Goal: Task Accomplishment & Management: Use online tool/utility

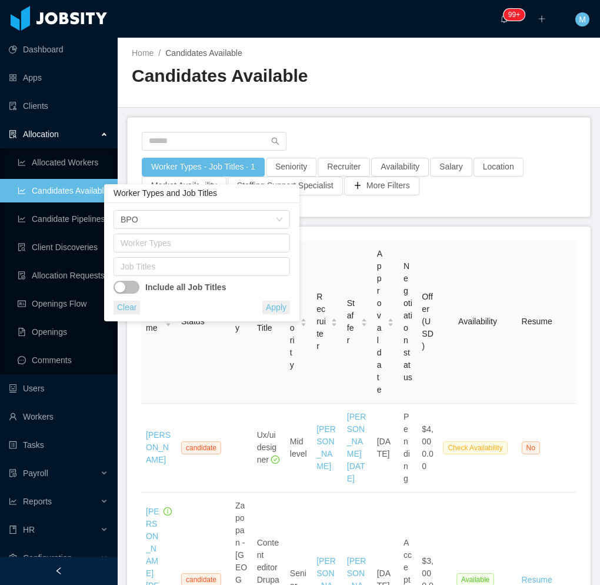
drag, startPoint x: 456, startPoint y: 98, endPoint x: 463, endPoint y: 96, distance: 7.9
click at [456, 98] on div "Home / Candidates Available / Candidates Available" at bounding box center [359, 73] width 483 height 70
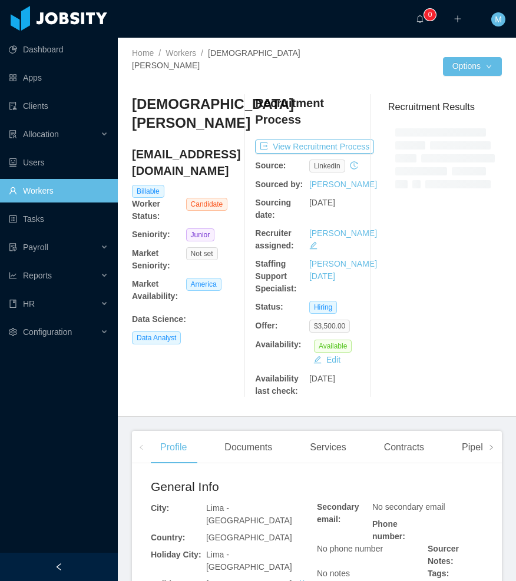
click at [67, 571] on div at bounding box center [59, 567] width 118 height 28
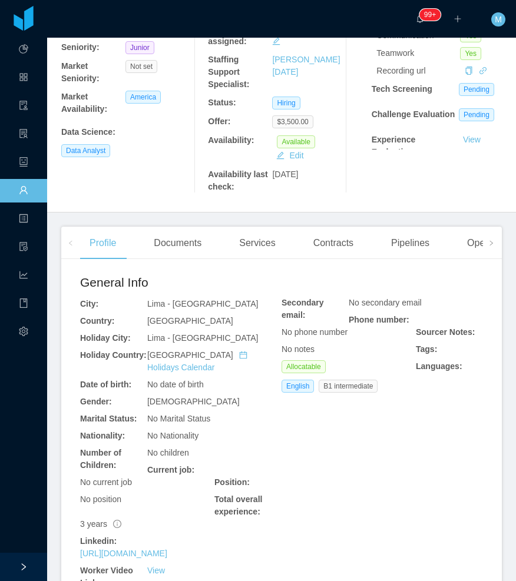
scroll to position [177, 0]
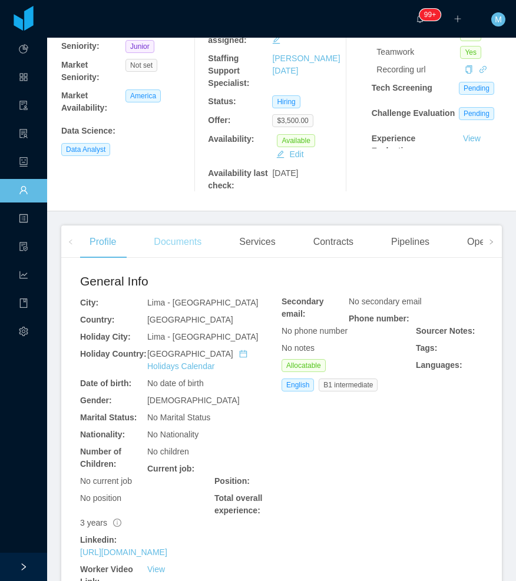
drag, startPoint x: 161, startPoint y: 245, endPoint x: 172, endPoint y: 232, distance: 17.1
click at [161, 244] on div "Documents" at bounding box center [177, 241] width 67 height 33
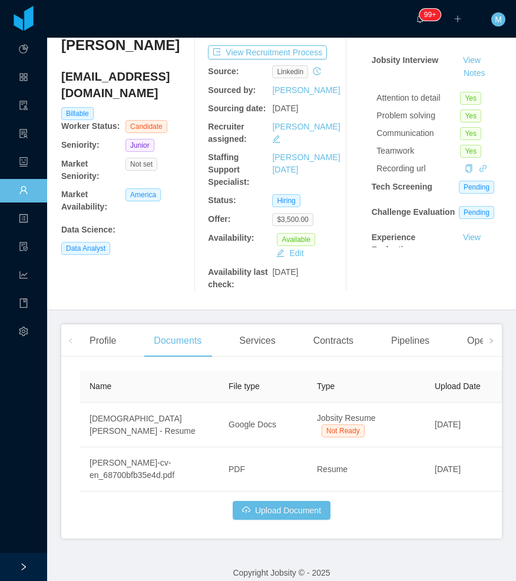
scroll to position [2, 0]
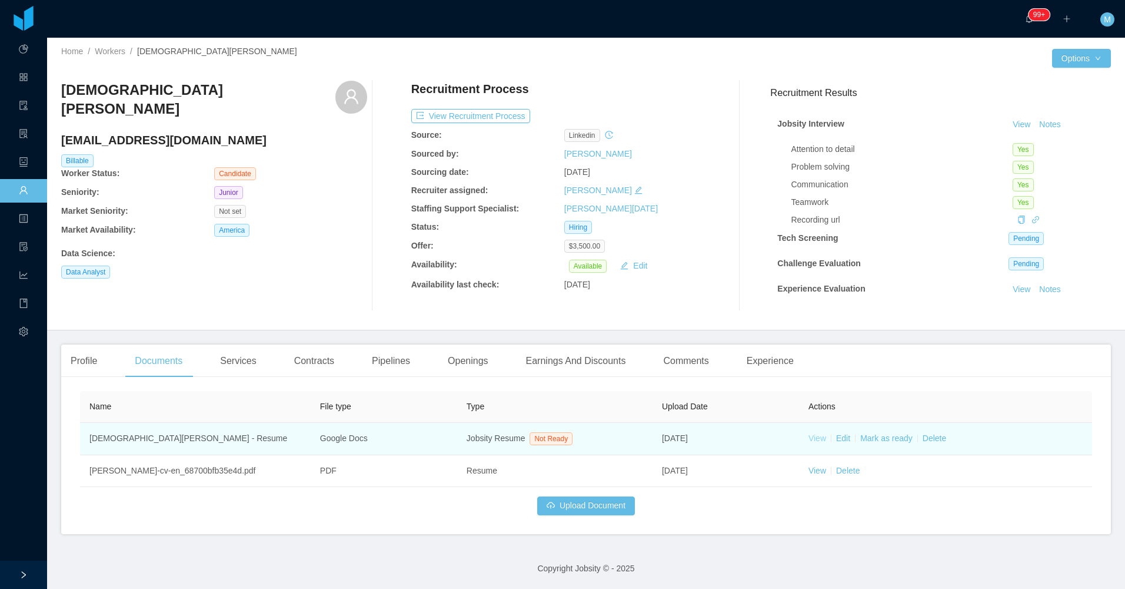
click at [515, 440] on link "View" at bounding box center [818, 437] width 18 height 9
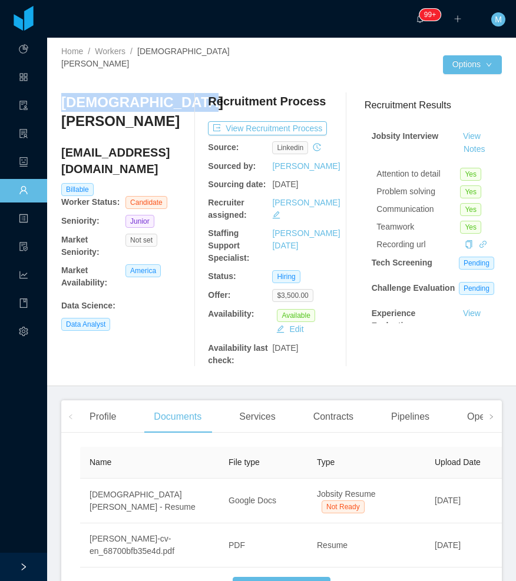
drag, startPoint x: 55, startPoint y: 86, endPoint x: 114, endPoint y: 109, distance: 63.4
click at [114, 109] on div "Home / Workers / Christian Aguirre / Options Christian Aguirre christianagbr@gm…" at bounding box center [281, 211] width 468 height 350
copy h3 "Christian Aguirre"
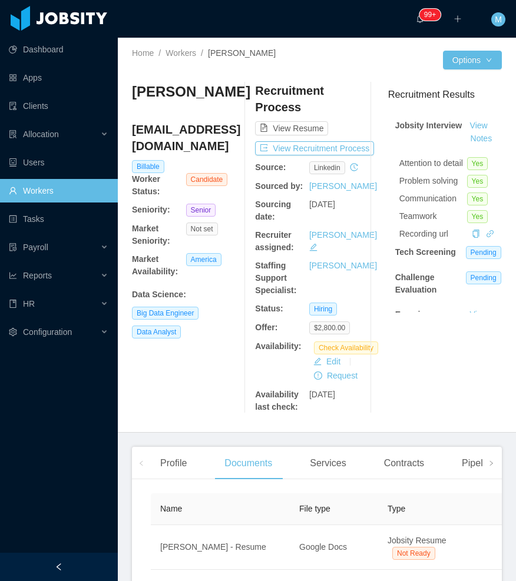
drag, startPoint x: 75, startPoint y: 576, endPoint x: 76, endPoint y: 569, distance: 6.6
click at [74, 576] on div at bounding box center [59, 567] width 118 height 28
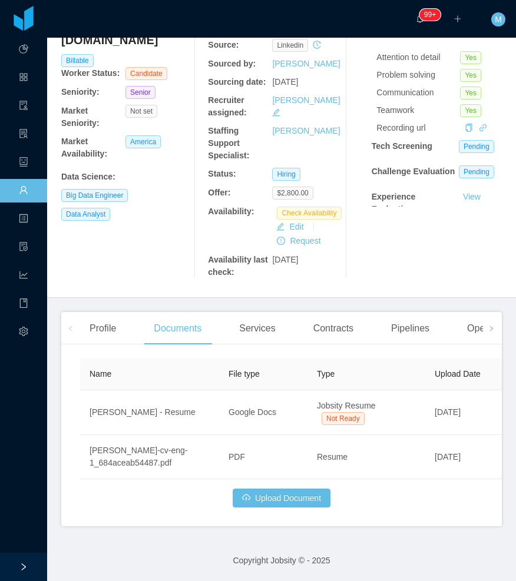
scroll to position [10, 0]
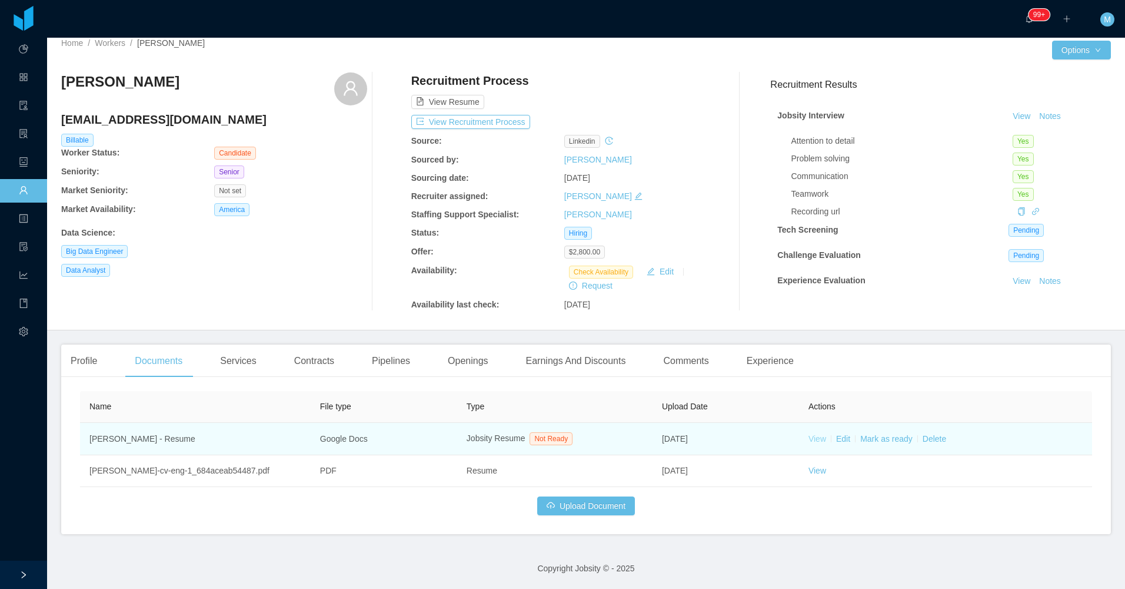
click at [809, 438] on link "View" at bounding box center [818, 438] width 18 height 9
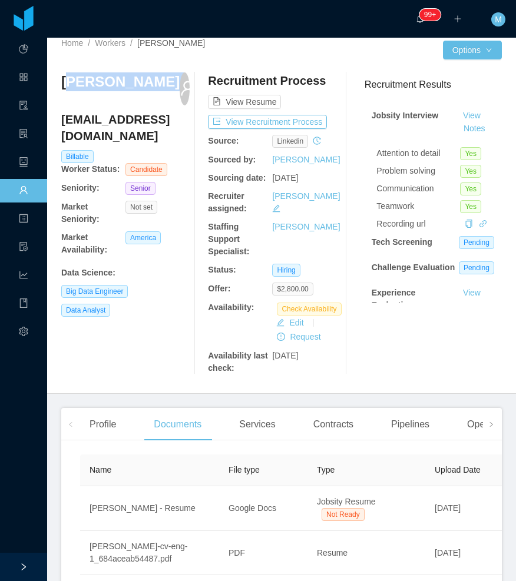
drag, startPoint x: 74, startPoint y: 80, endPoint x: 153, endPoint y: 83, distance: 78.9
click at [153, 83] on h3 "Lucas Ewerton" at bounding box center [120, 81] width 118 height 19
drag, startPoint x: 153, startPoint y: 83, endPoint x: 87, endPoint y: 85, distance: 66.5
click at [108, 93] on div "Lucas Ewerton" at bounding box center [120, 88] width 118 height 33
drag, startPoint x: 71, startPoint y: 82, endPoint x: 63, endPoint y: 82, distance: 7.7
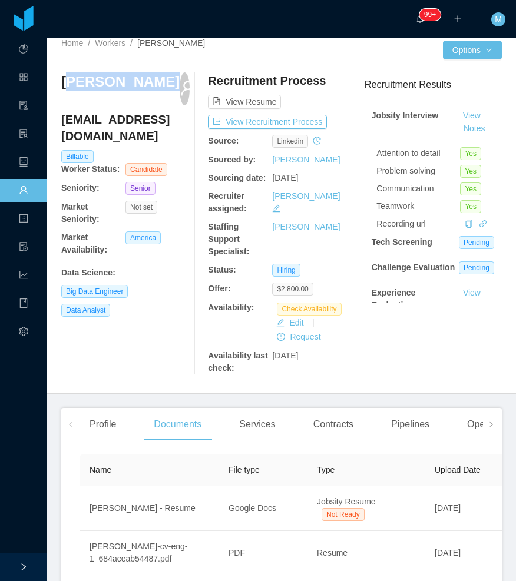
click at [70, 82] on h3 "Lucas Ewerton" at bounding box center [120, 81] width 118 height 19
click at [62, 82] on h3 "Lucas Ewerton" at bounding box center [120, 81] width 118 height 19
drag, startPoint x: 62, startPoint y: 82, endPoint x: 98, endPoint y: 81, distance: 35.9
click at [137, 88] on h3 "Lucas Ewerton" at bounding box center [120, 81] width 118 height 19
copy h3 "Lucas Ewerton"
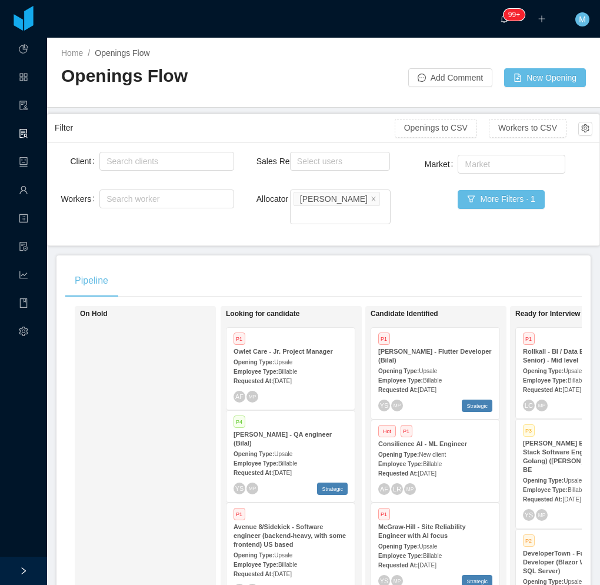
scroll to position [0, 136]
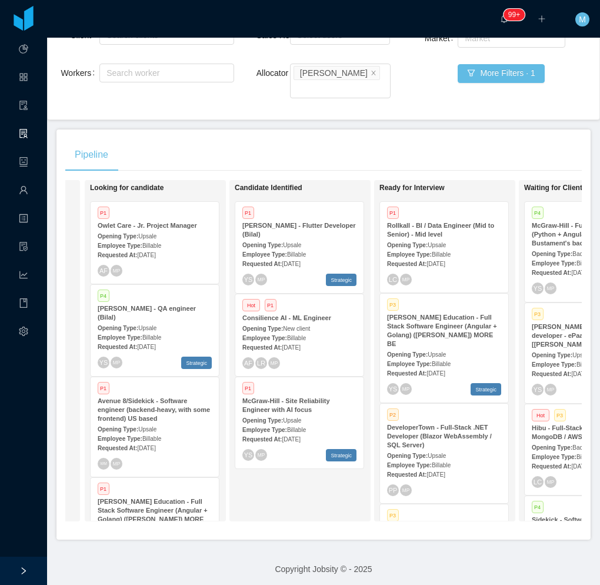
click at [295, 492] on div "Candidate Identified P1 McGraw-Hill - Flutter Developer (Bilal) Opening Type: U…" at bounding box center [317, 350] width 165 height 331
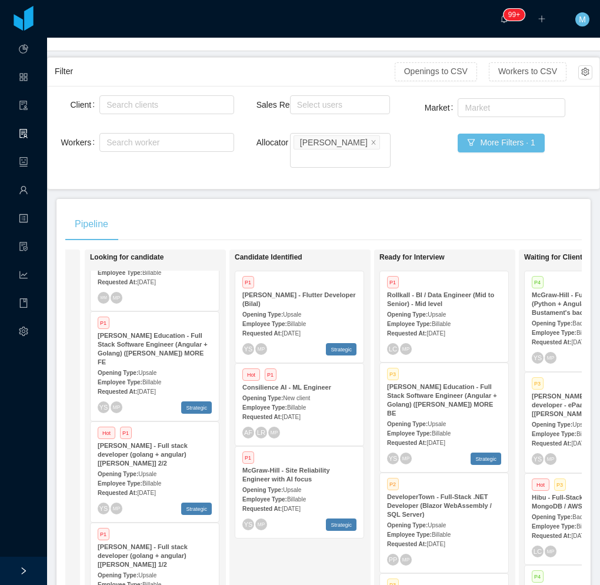
scroll to position [0, 0]
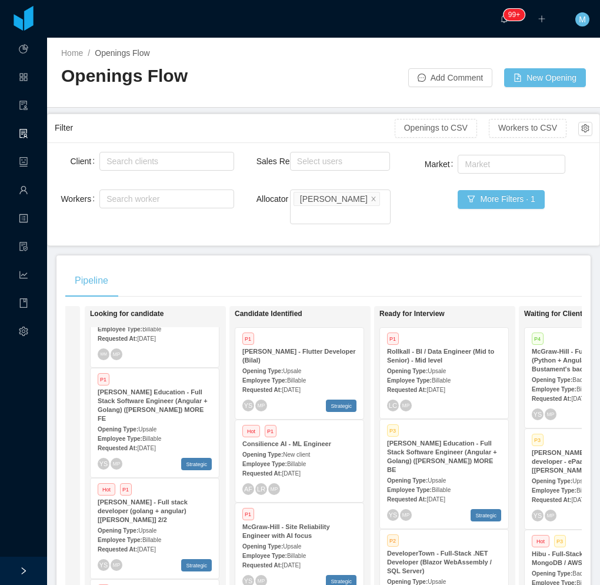
click at [443, 368] on span "Upsale" at bounding box center [437, 371] width 18 height 6
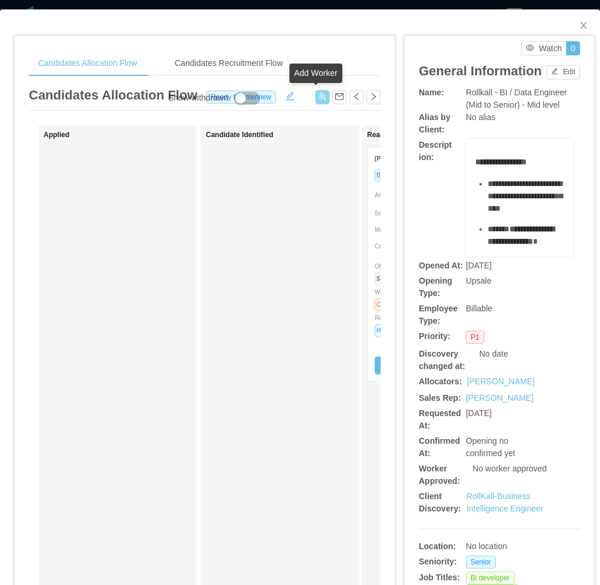
click at [315, 99] on button "button" at bounding box center [322, 97] width 14 height 14
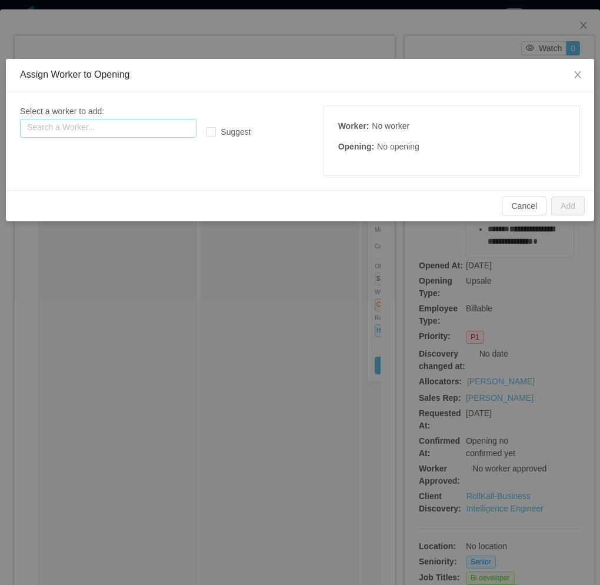
click at [150, 125] on input "text" at bounding box center [108, 128] width 177 height 19
paste input "**********"
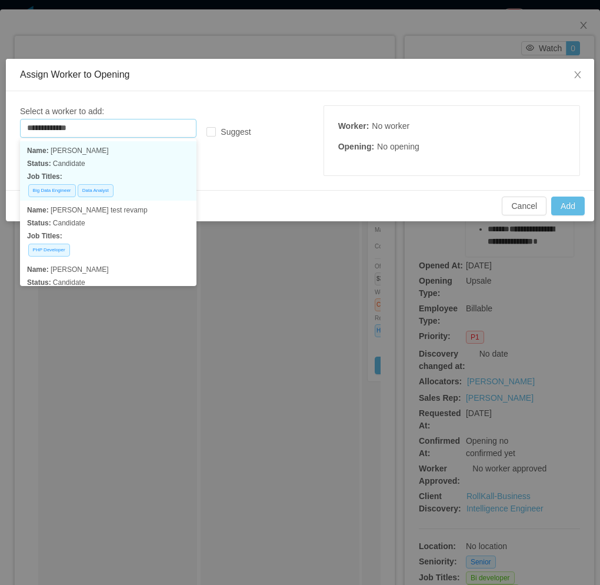
drag, startPoint x: 128, startPoint y: 168, endPoint x: 408, endPoint y: 192, distance: 281.1
click at [128, 169] on p "Status: Candidate" at bounding box center [108, 163] width 162 height 13
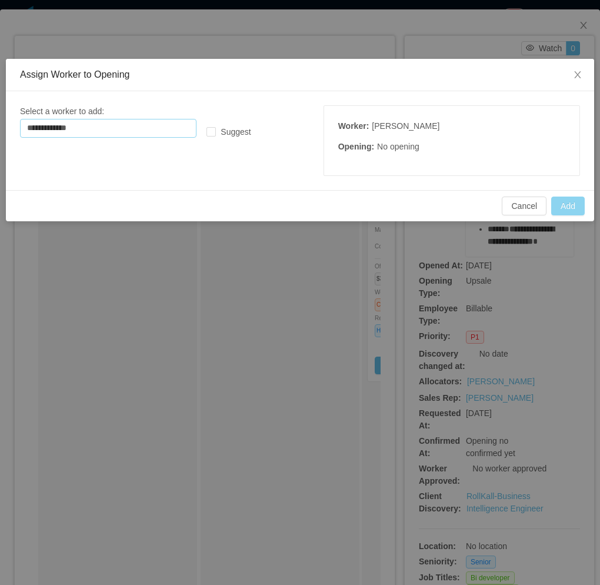
type input "**********"
click at [559, 204] on button "Add" at bounding box center [568, 206] width 34 height 19
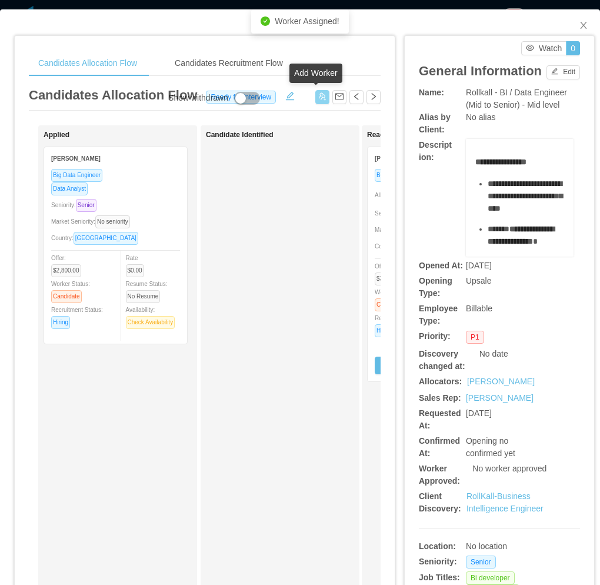
drag, startPoint x: 318, startPoint y: 98, endPoint x: 245, endPoint y: 105, distance: 73.9
click at [318, 98] on button "button" at bounding box center [322, 97] width 14 height 14
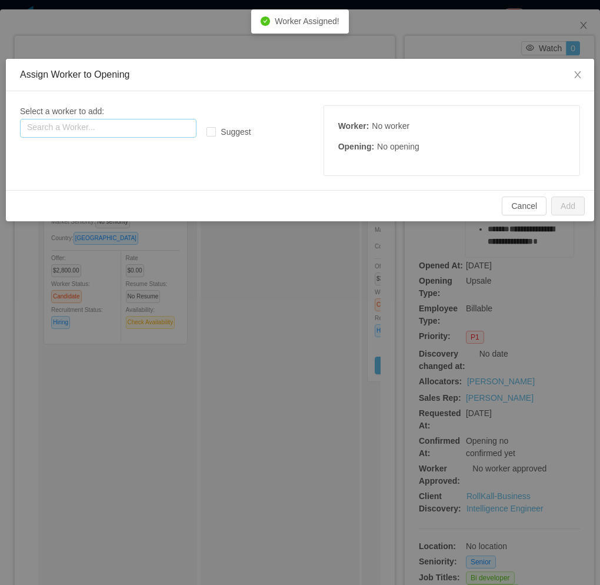
click at [120, 125] on input "text" at bounding box center [108, 128] width 177 height 19
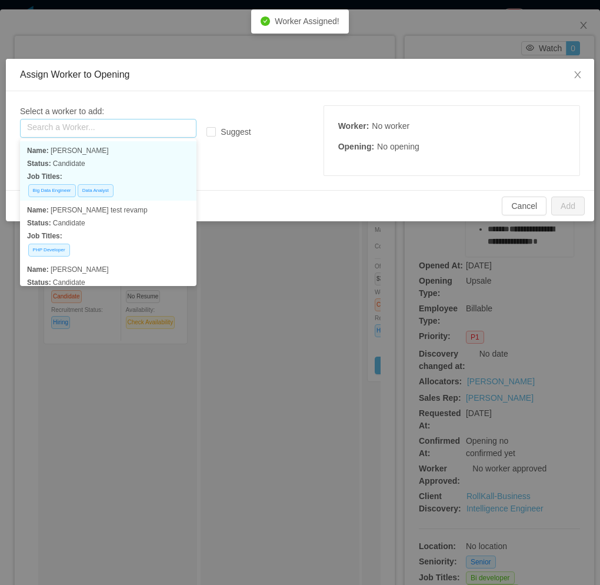
paste input "**********"
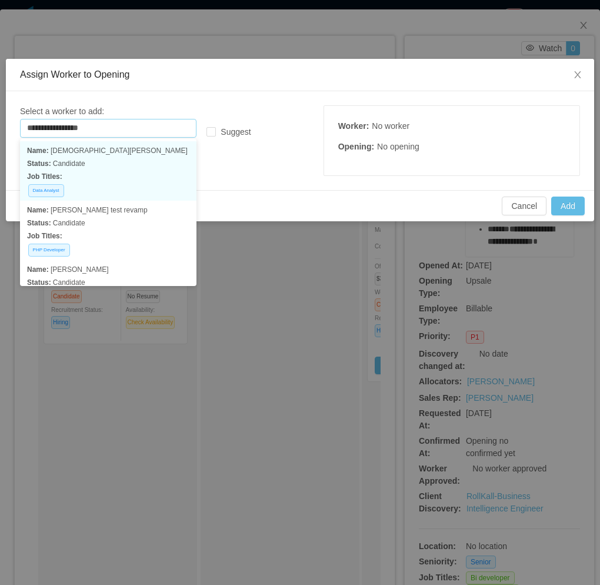
click at [111, 164] on p "Status: Candidate" at bounding box center [108, 163] width 162 height 13
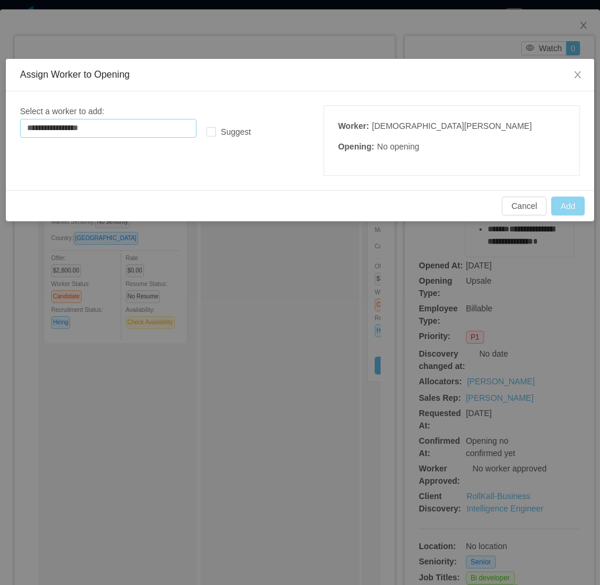
type input "**********"
click at [572, 207] on button "Add" at bounding box center [568, 206] width 34 height 19
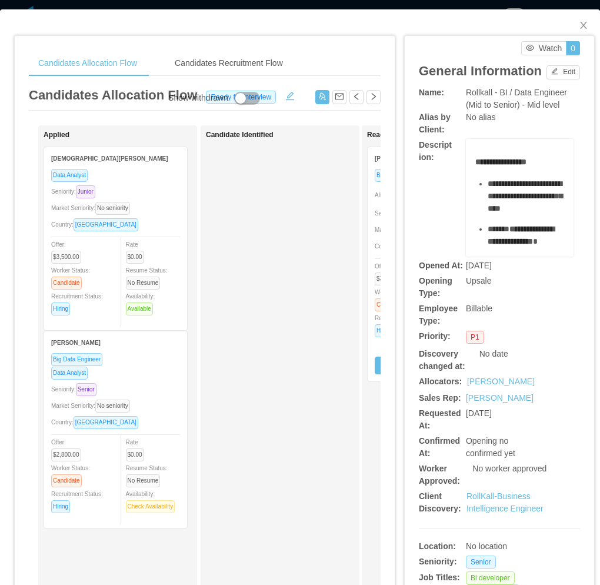
drag, startPoint x: 282, startPoint y: 239, endPoint x: 302, endPoint y: 218, distance: 28.7
click at [285, 239] on div "Candidate Identified" at bounding box center [288, 420] width 165 height 578
click at [580, 24] on icon "icon: close" at bounding box center [583, 25] width 6 height 7
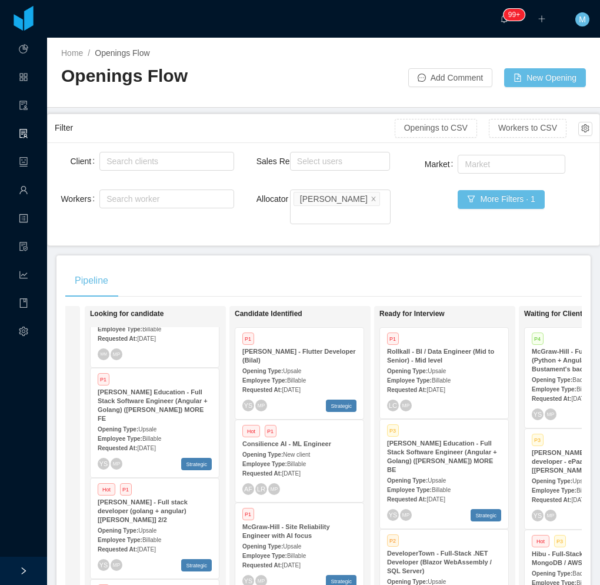
click at [339, 264] on div "Pipeline" at bounding box center [323, 280] width 517 height 33
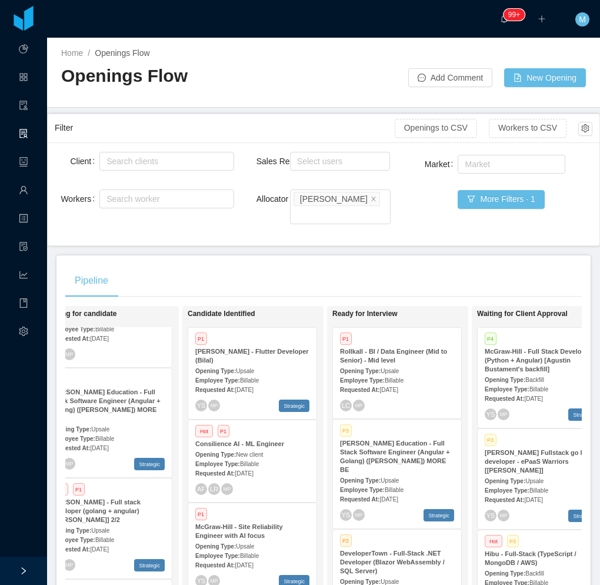
scroll to position [59, 0]
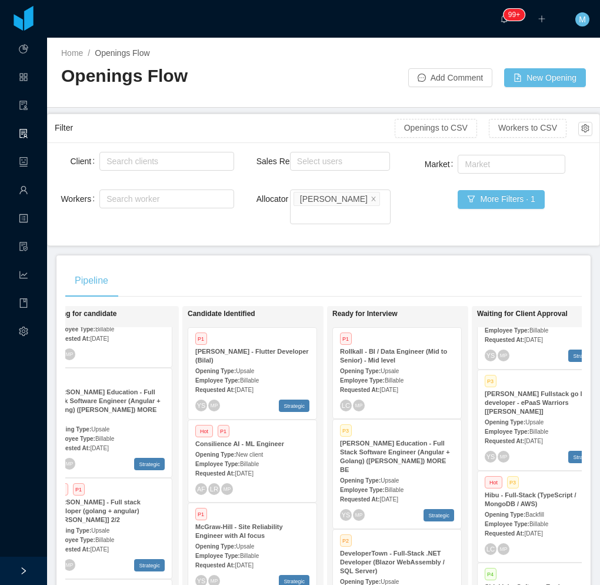
click at [523, 394] on strong "McGraw-Hill Fullstack go lang developer - ePaaS Warriors [Mohammed Zayeem]" at bounding box center [539, 402] width 109 height 25
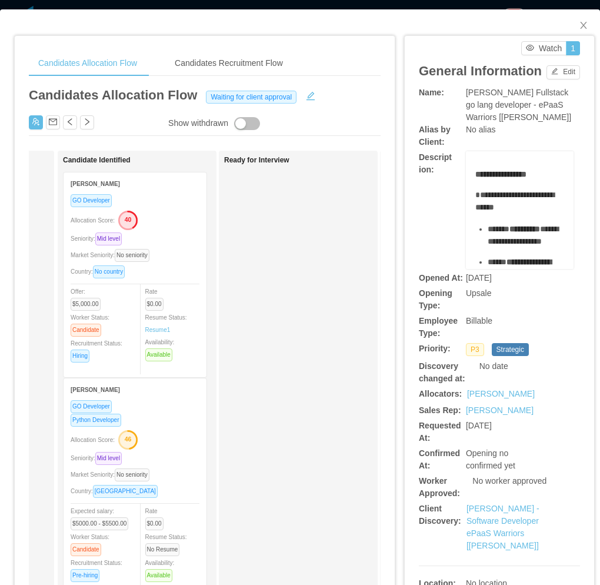
click at [405, 263] on div "**********" at bounding box center [500, 359] width 190 height 647
drag, startPoint x: 571, startPoint y: 26, endPoint x: 374, endPoint y: 170, distance: 243.9
click at [570, 29] on span "Close" at bounding box center [583, 25] width 33 height 33
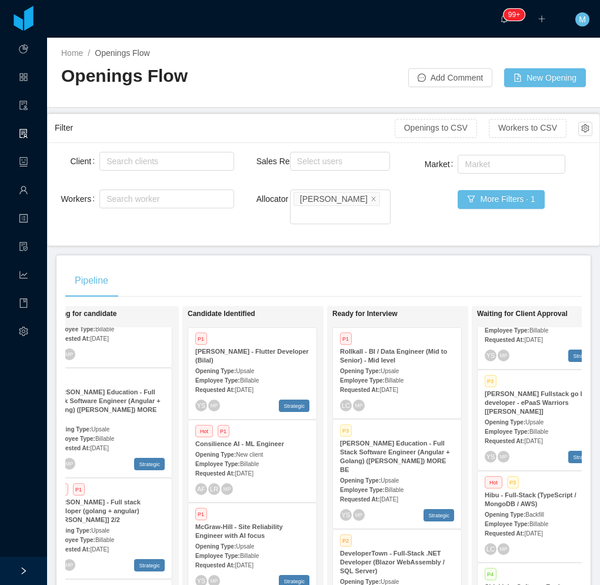
click at [328, 284] on div "Pipeline On Hold Looking for candidate P1 Owlet Care - Jr. Project Manager Open…" at bounding box center [324, 460] width 534 height 410
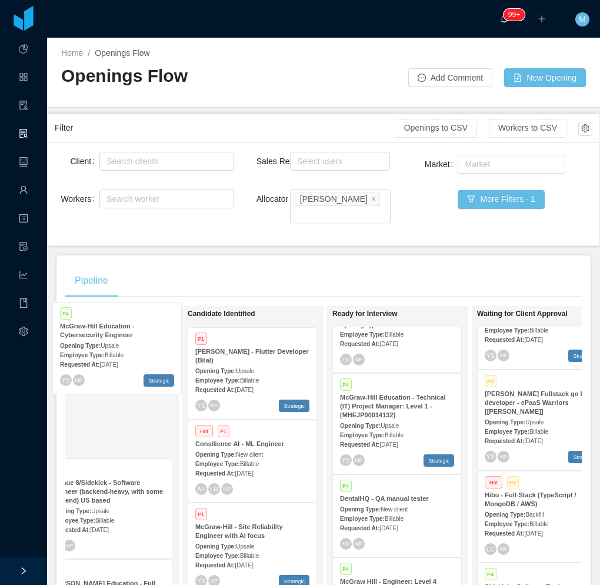
drag, startPoint x: 389, startPoint y: 478, endPoint x: 109, endPoint y: 345, distance: 309.9
click at [109, 345] on div "On Hold Looking for candidate P1 Owlet Care - Jr. Project Manager Opening Type:…" at bounding box center [323, 481] width 517 height 351
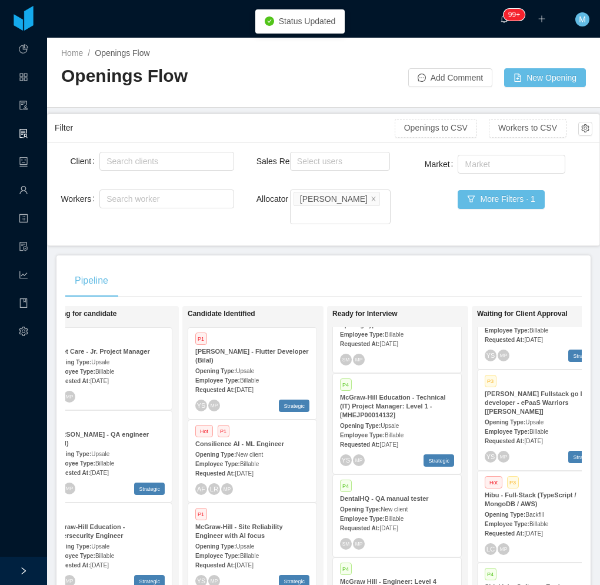
scroll to position [0, 168]
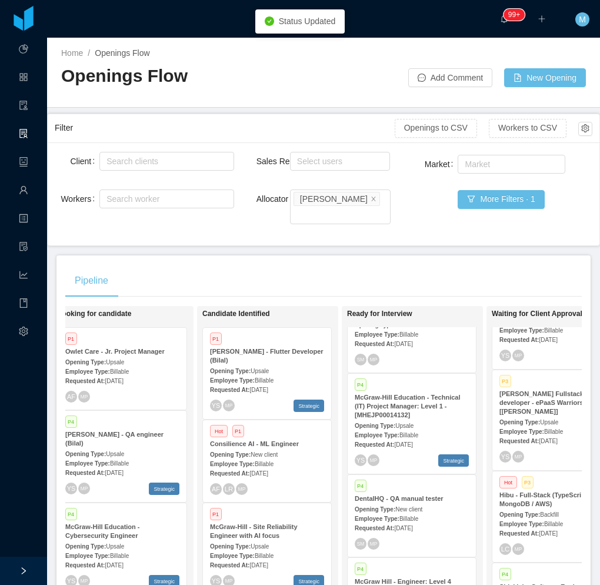
click at [123, 562] on span "Sep 8th, 2025" at bounding box center [114, 565] width 18 height 6
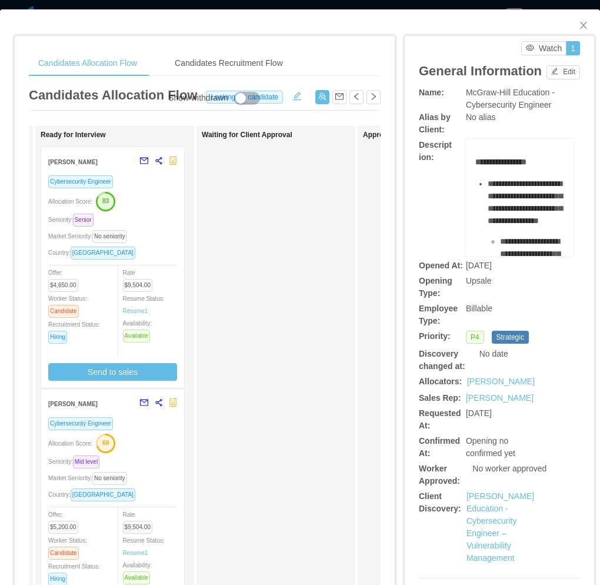
click at [152, 227] on div "Cybersecurity Engineer Allocation Score: 83 Seniority: Senior Market Seniority:…" at bounding box center [112, 278] width 129 height 206
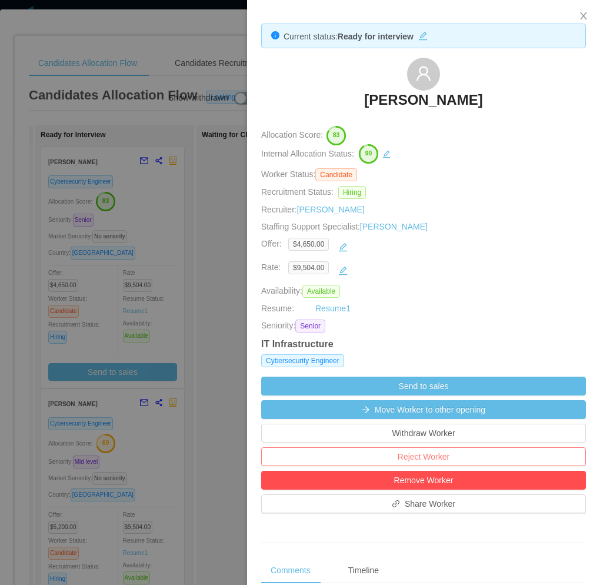
click at [429, 454] on button "Reject Worker" at bounding box center [423, 456] width 325 height 19
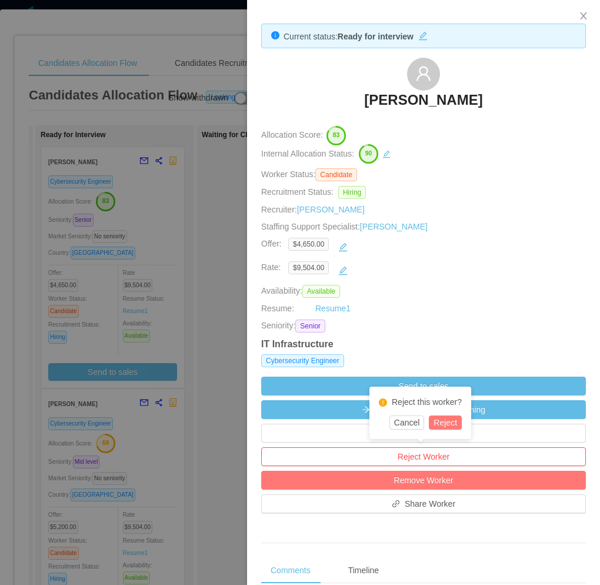
drag, startPoint x: 447, startPoint y: 424, endPoint x: 432, endPoint y: 423, distance: 14.8
click at [449, 426] on button "Reject" at bounding box center [445, 423] width 33 height 14
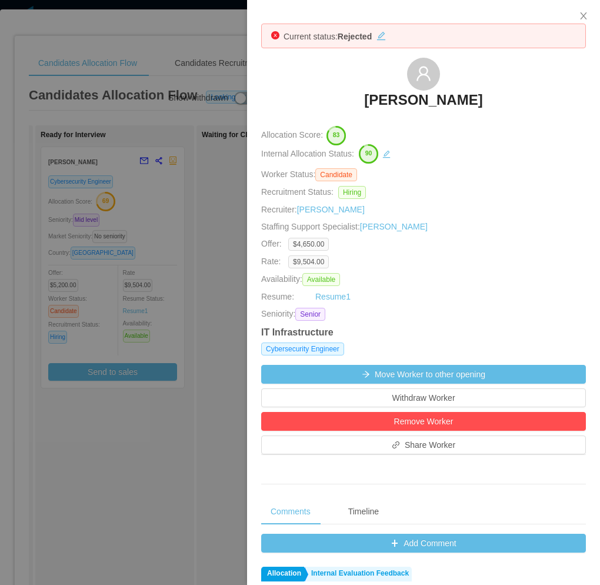
click at [216, 319] on div at bounding box center [300, 292] width 600 height 585
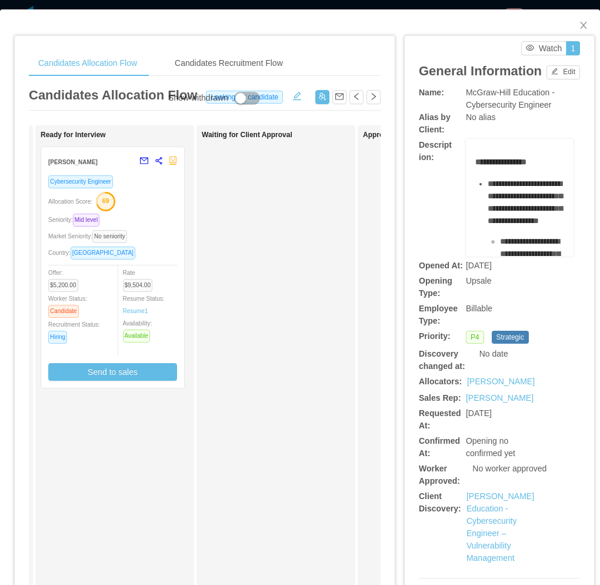
click at [151, 256] on div "Country: Argentina" at bounding box center [112, 253] width 129 height 14
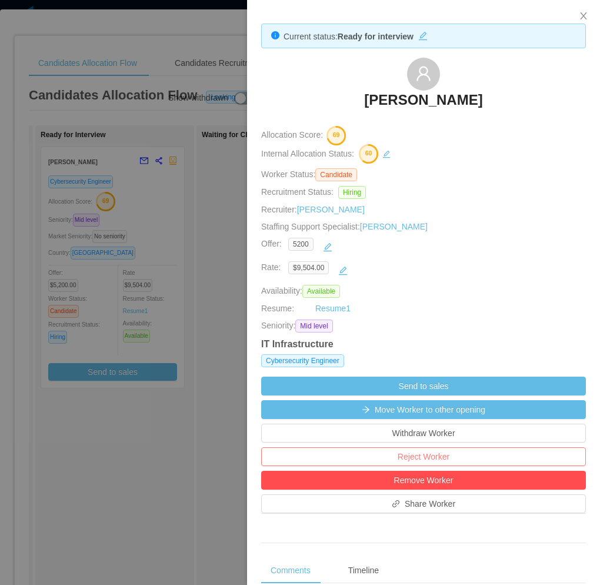
click at [440, 447] on button "Reject Worker" at bounding box center [423, 456] width 325 height 19
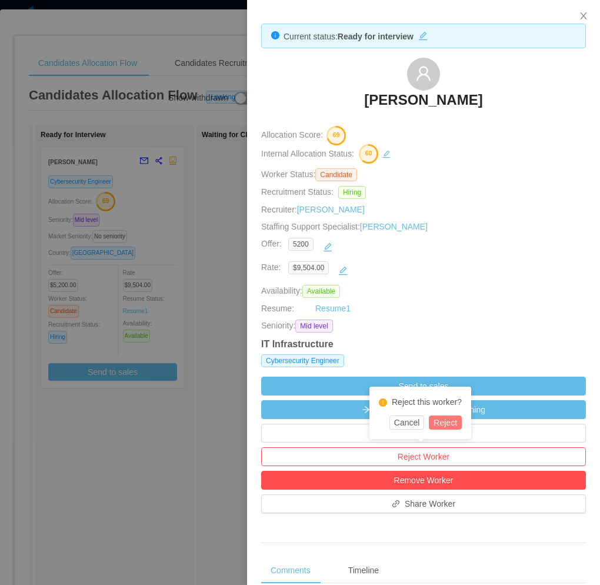
click at [448, 421] on button "Reject" at bounding box center [445, 423] width 33 height 14
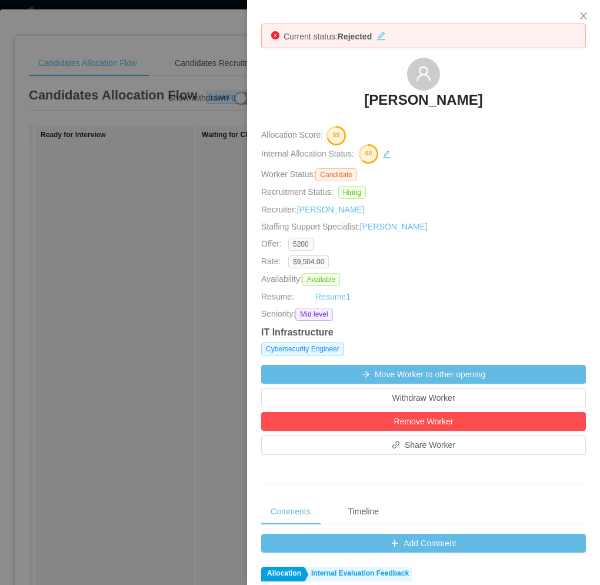
click at [178, 351] on div at bounding box center [300, 292] width 600 height 585
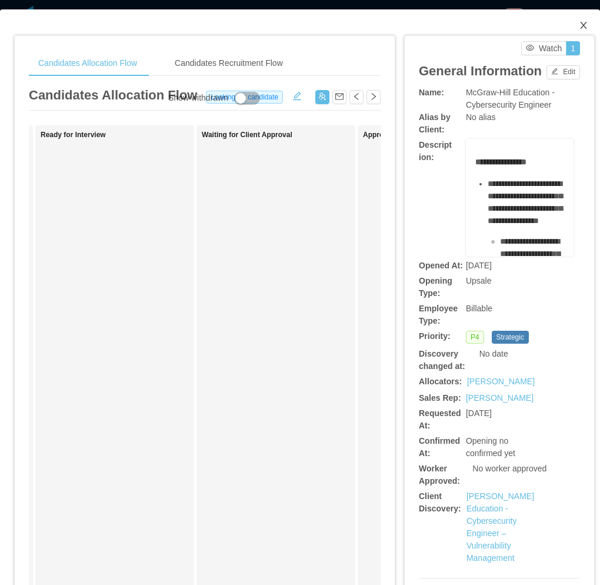
click at [580, 25] on icon "icon: close" at bounding box center [583, 25] width 6 height 7
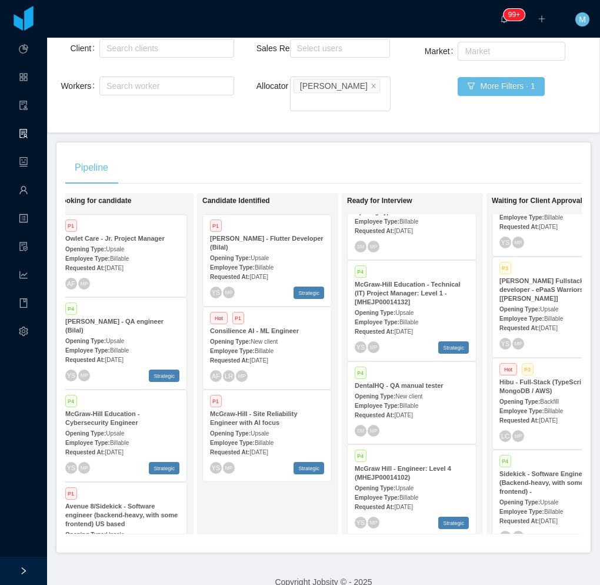
scroll to position [118, 0]
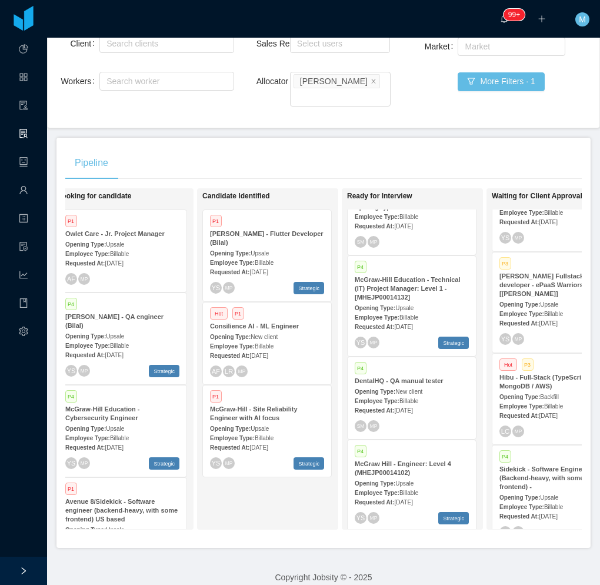
click at [254, 157] on div "Pipeline" at bounding box center [323, 163] width 517 height 33
click at [265, 489] on div "Candidate Identified P1 McGraw-Hill - Flutter Developer (Bilal) Opening Type: U…" at bounding box center [284, 359] width 165 height 331
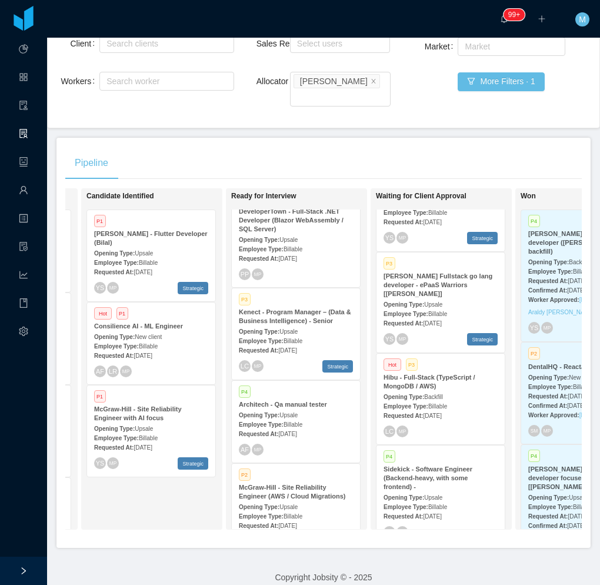
scroll to position [0, 0]
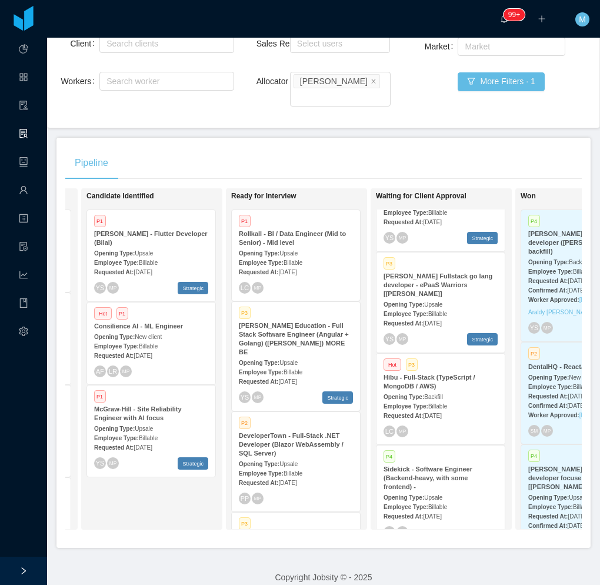
click at [318, 120] on main "Home / Openings Flow / Openings Flow Add Comment New Opening Filter Openings to…" at bounding box center [323, 193] width 553 height 547
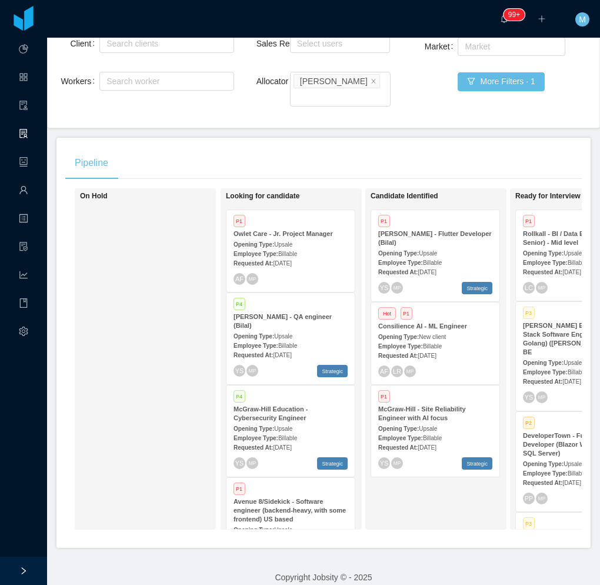
scroll to position [0, 410]
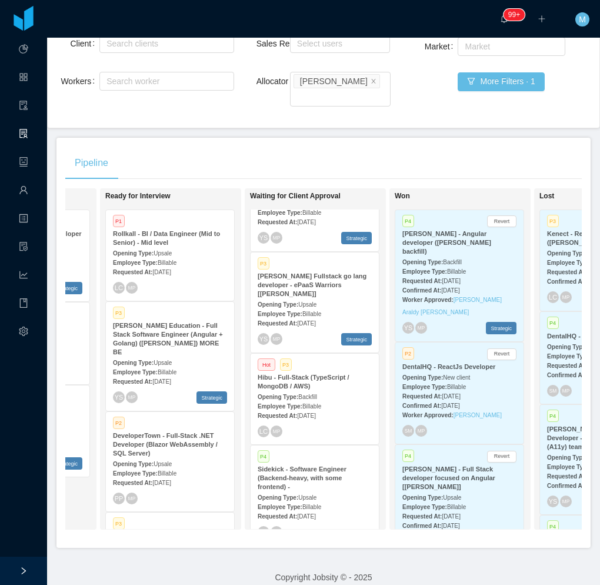
click at [305, 307] on div "Employee Type: Billable" at bounding box center [315, 313] width 114 height 12
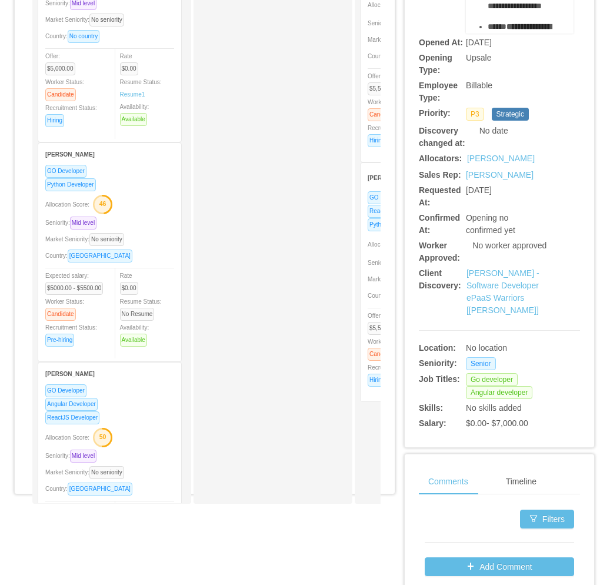
scroll to position [0, 162]
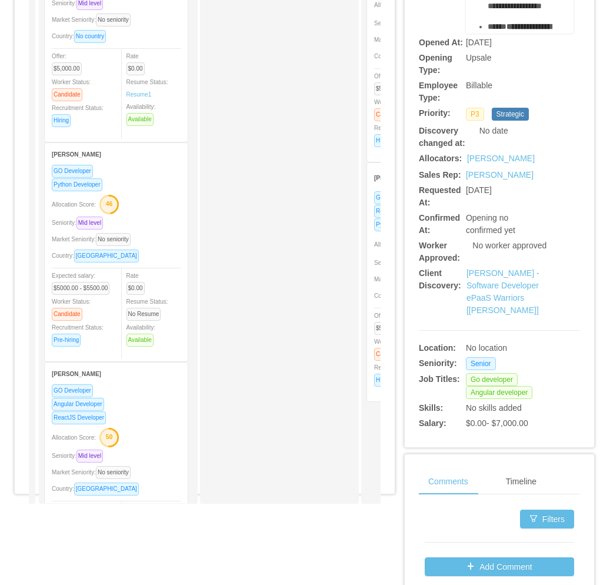
click at [158, 429] on div "Allocation Score: 50" at bounding box center [116, 436] width 129 height 19
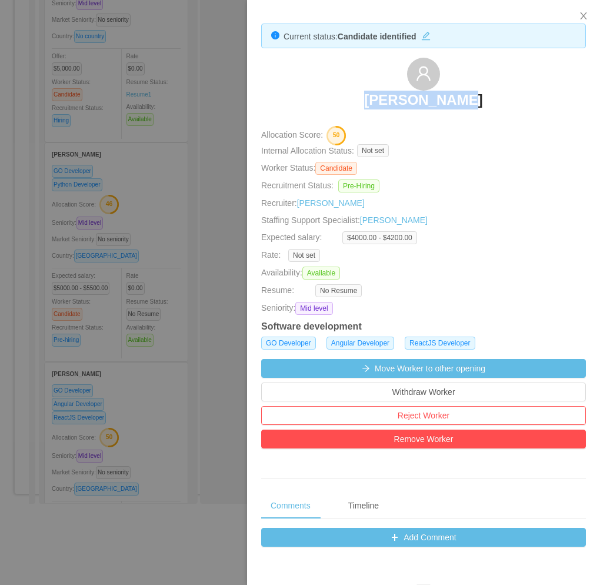
drag, startPoint x: 335, startPoint y: 95, endPoint x: 501, endPoint y: 103, distance: 166.1
click at [501, 103] on div "Pablo Servin" at bounding box center [423, 87] width 325 height 59
copy h3 "Pablo Servin"
click at [112, 274] on div at bounding box center [300, 292] width 600 height 585
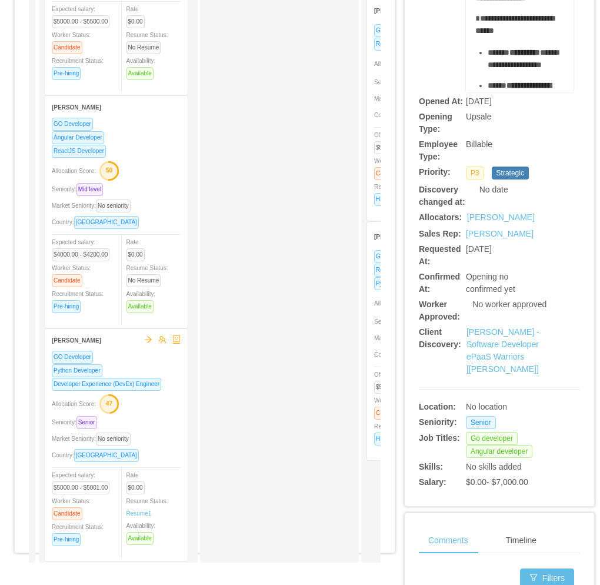
scroll to position [338, 0]
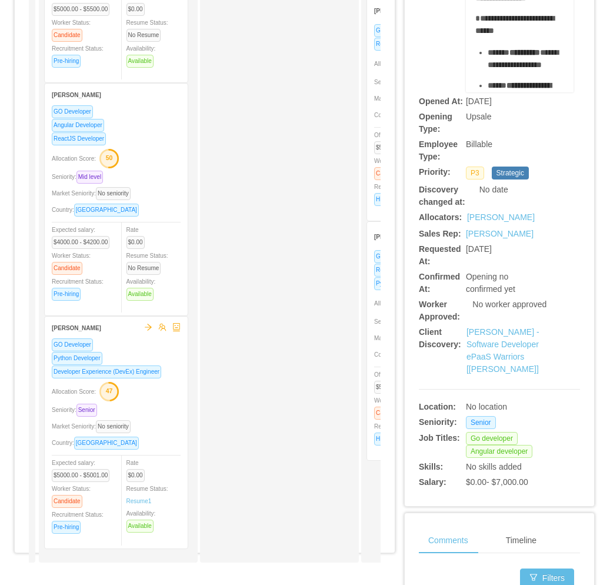
click at [168, 401] on div "GO Developer Python Developer Developer Experience (DevEx) Engineer Allocation …" at bounding box center [116, 440] width 129 height 204
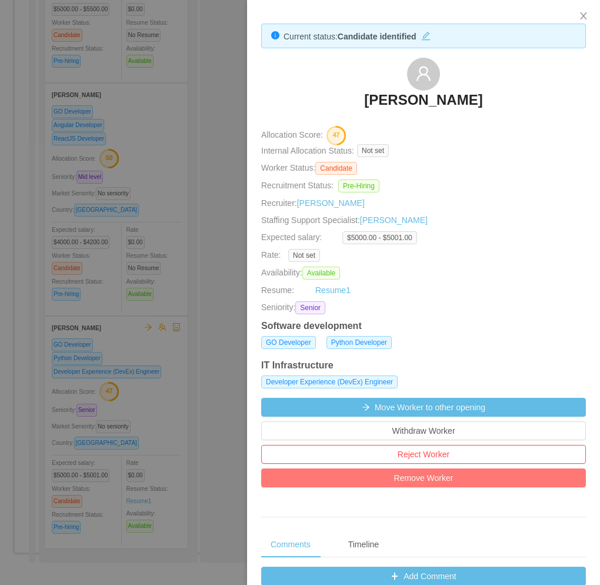
click at [417, 475] on button "Remove Worker" at bounding box center [423, 477] width 325 height 19
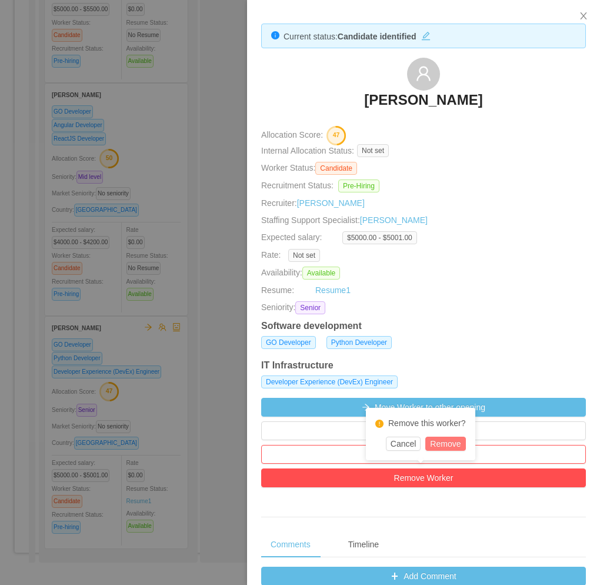
drag, startPoint x: 448, startPoint y: 445, endPoint x: 438, endPoint y: 441, distance: 10.6
click at [448, 446] on button "Remove" at bounding box center [446, 444] width 40 height 14
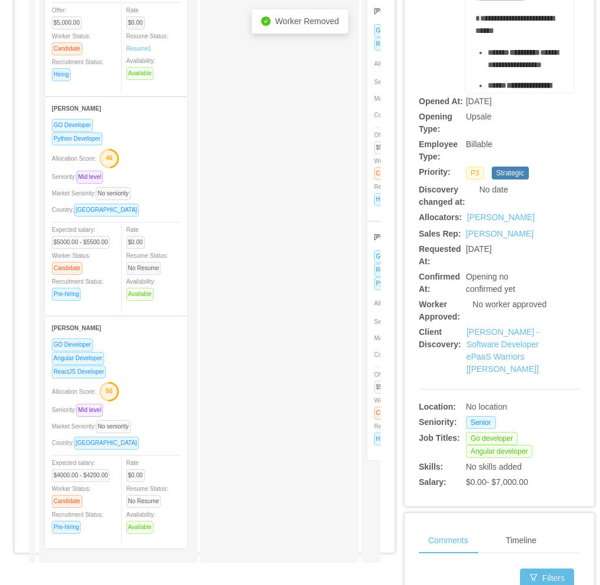
scroll to position [49, 0]
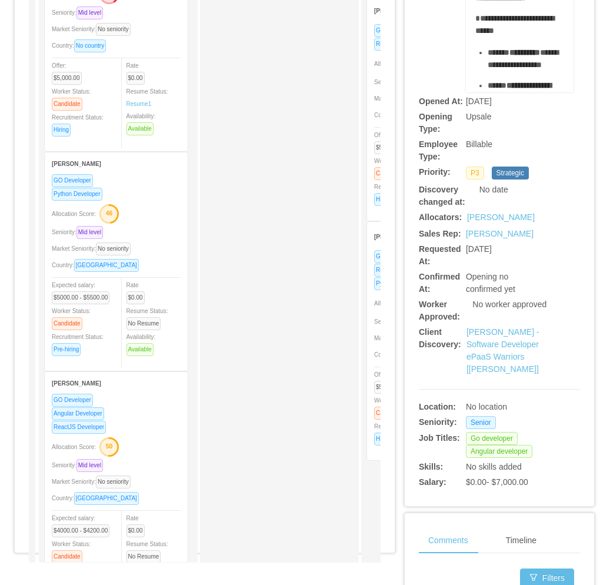
click at [145, 431] on div "ReactJS Developer" at bounding box center [116, 427] width 129 height 14
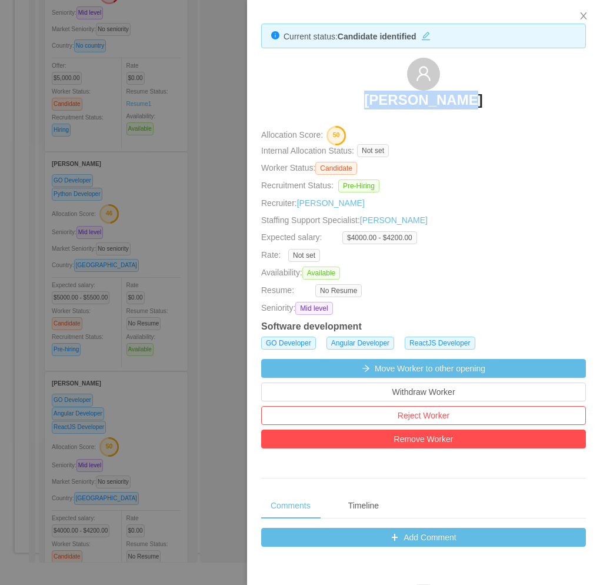
drag, startPoint x: 361, startPoint y: 99, endPoint x: 500, endPoint y: 114, distance: 140.2
click at [472, 102] on div "Pablo Servin" at bounding box center [423, 87] width 325 height 59
copy h3 "Pablo Servin"
click at [128, 255] on div at bounding box center [300, 292] width 600 height 585
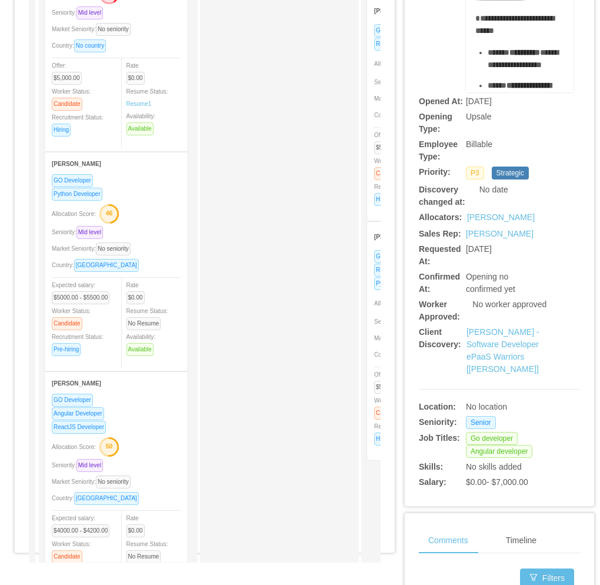
click at [142, 214] on div "Allocation Score: 46" at bounding box center [116, 213] width 129 height 19
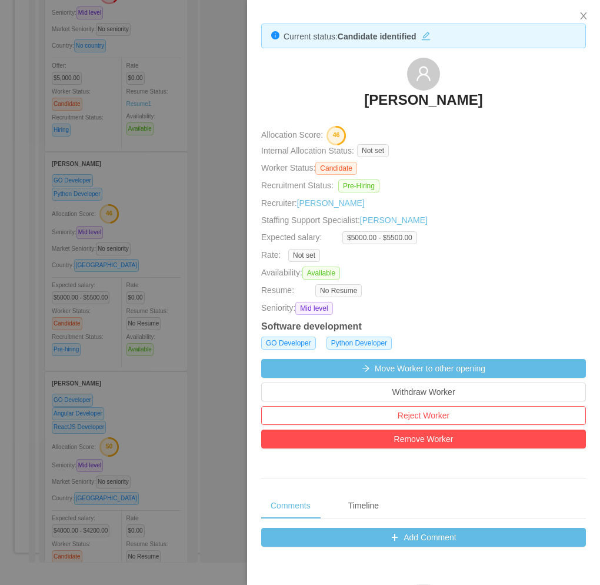
drag, startPoint x: 339, startPoint y: 95, endPoint x: 512, endPoint y: 108, distance: 173.5
click at [512, 108] on div "Jhonatan Rodrigues" at bounding box center [423, 87] width 325 height 59
copy h3 "Jhonatan Rodrigues"
click at [190, 294] on div at bounding box center [300, 292] width 600 height 585
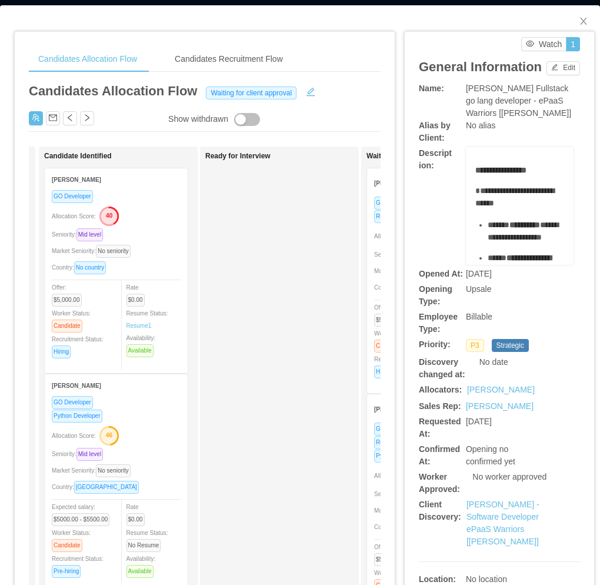
scroll to position [0, 0]
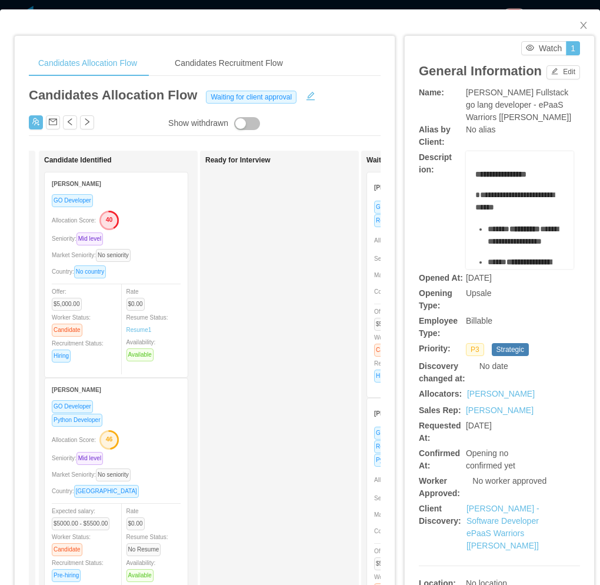
drag, startPoint x: 321, startPoint y: 307, endPoint x: 285, endPoint y: 310, distance: 36.0
click at [321, 307] on div "Ready for Interview" at bounding box center [287, 445] width 165 height 578
click at [579, 26] on icon "icon: close" at bounding box center [583, 25] width 9 height 9
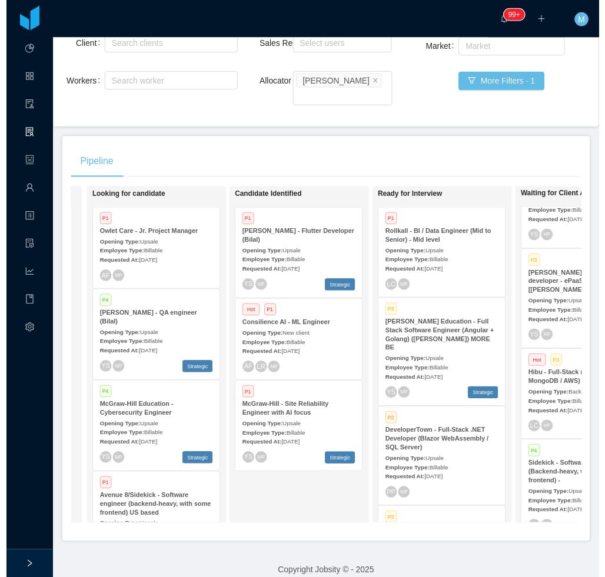
scroll to position [0, 145]
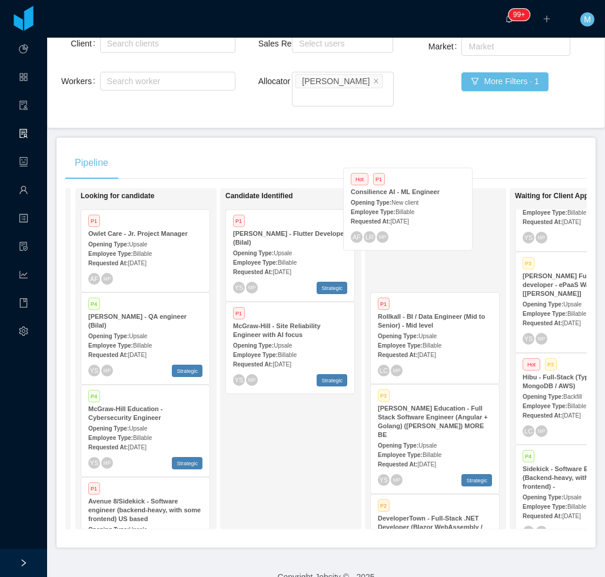
drag, startPoint x: 338, startPoint y: 274, endPoint x: 419, endPoint y: 222, distance: 95.8
click at [419, 222] on div "On Hold Looking for candidate P1 Owlet Care - Jr. Project Manager Opening Type:…" at bounding box center [325, 363] width 521 height 351
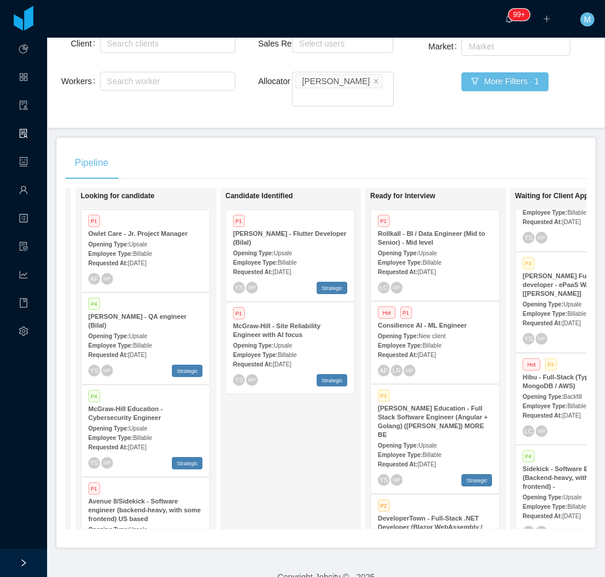
click at [453, 339] on div "Employee Type: Billable" at bounding box center [435, 345] width 114 height 12
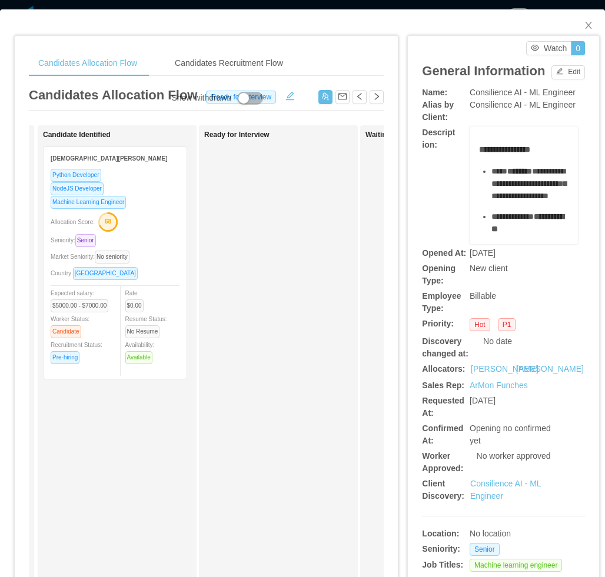
drag, startPoint x: 134, startPoint y: 228, endPoint x: 249, endPoint y: 247, distance: 116.3
click at [259, 239] on div "Applied Cristian Gonzalez Machine Learning Engineer Python Developer NodeJS Dev…" at bounding box center [206, 424] width 355 height 598
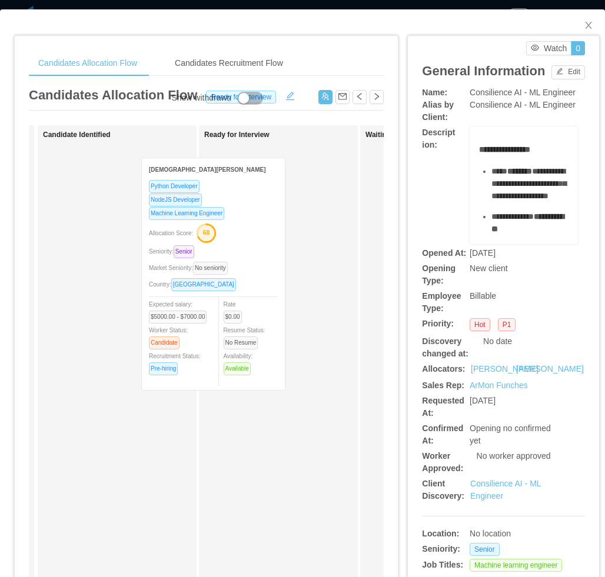
drag, startPoint x: 121, startPoint y: 254, endPoint x: 224, endPoint y: 268, distance: 104.5
click at [232, 267] on div "Applied Cristian Gonzalez Machine Learning Engineer Python Developer NodeJS Dev…" at bounding box center [206, 424] width 355 height 598
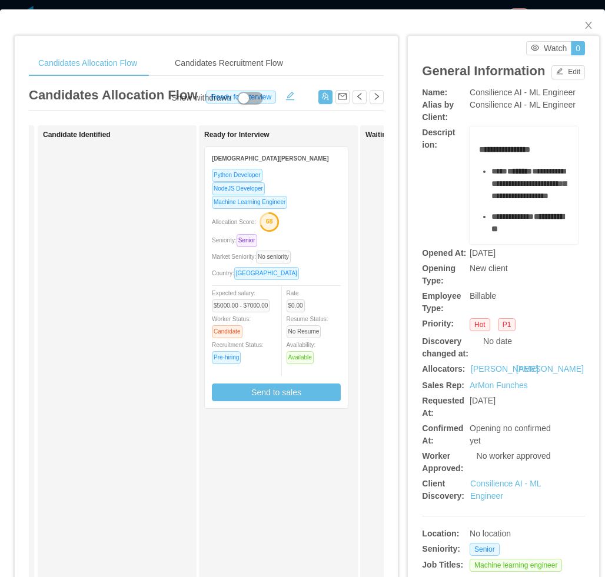
click at [304, 221] on div "Allocation Score: 68" at bounding box center [276, 221] width 129 height 19
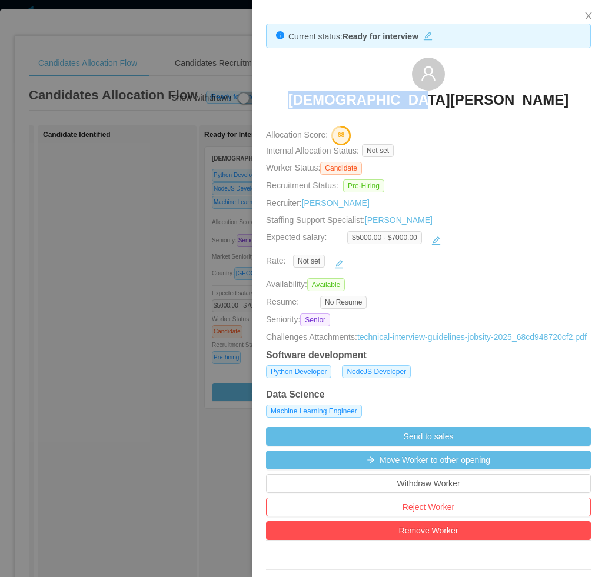
drag, startPoint x: 374, startPoint y: 100, endPoint x: 482, endPoint y: 99, distance: 107.7
click at [482, 99] on div "[DEMOGRAPHIC_DATA][PERSON_NAME]" at bounding box center [428, 87] width 325 height 59
copy h3 "[DEMOGRAPHIC_DATA][PERSON_NAME]"
click at [131, 204] on div at bounding box center [302, 288] width 605 height 577
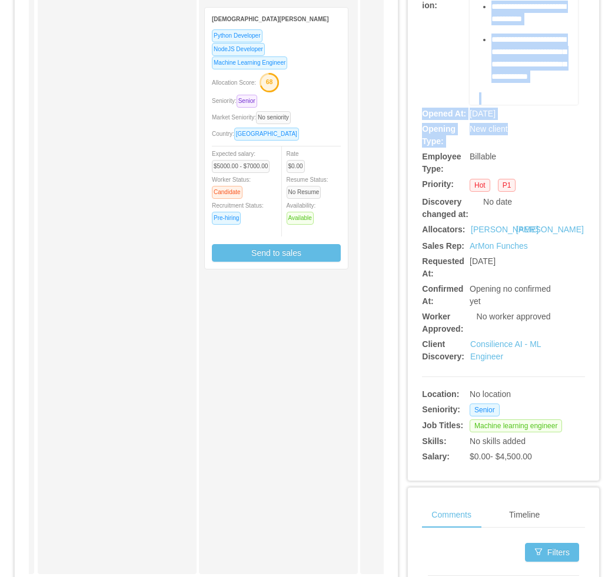
scroll to position [177, 0]
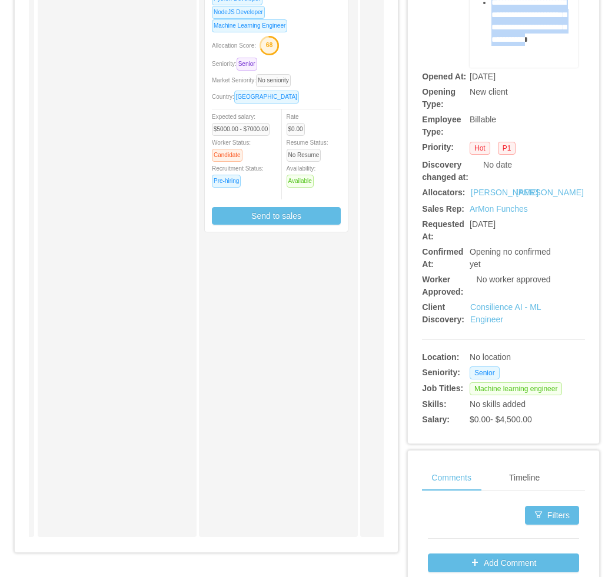
drag, startPoint x: 514, startPoint y: 192, endPoint x: 536, endPoint y: 36, distance: 156.9
copy ul "**********"
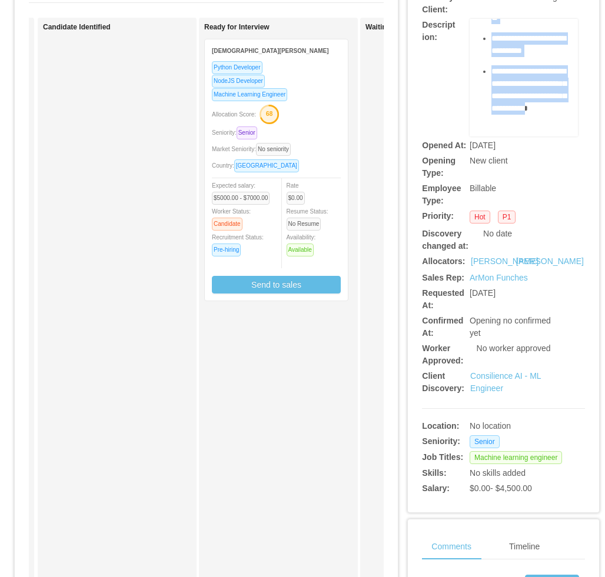
scroll to position [0, 0]
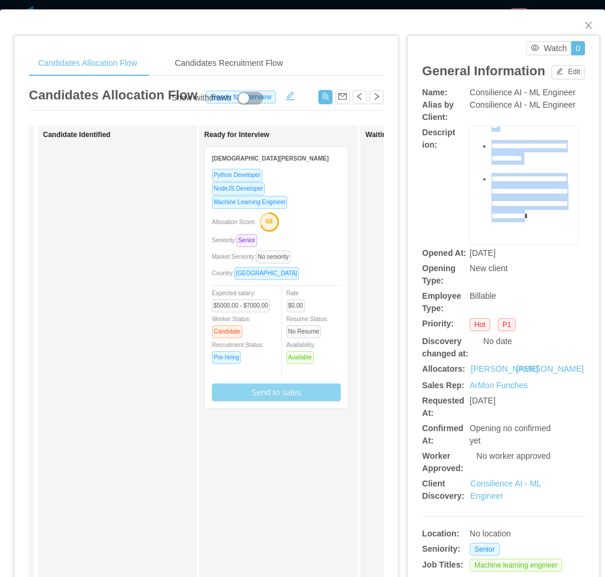
click at [297, 397] on button "Send to sales" at bounding box center [276, 393] width 129 height 18
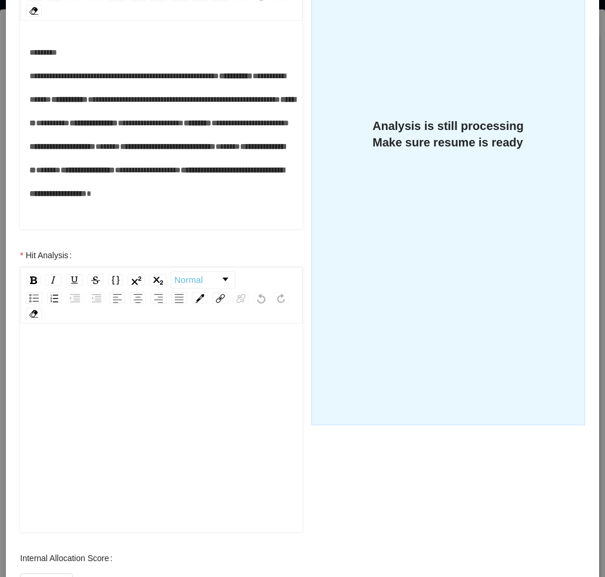
scroll to position [343, 0]
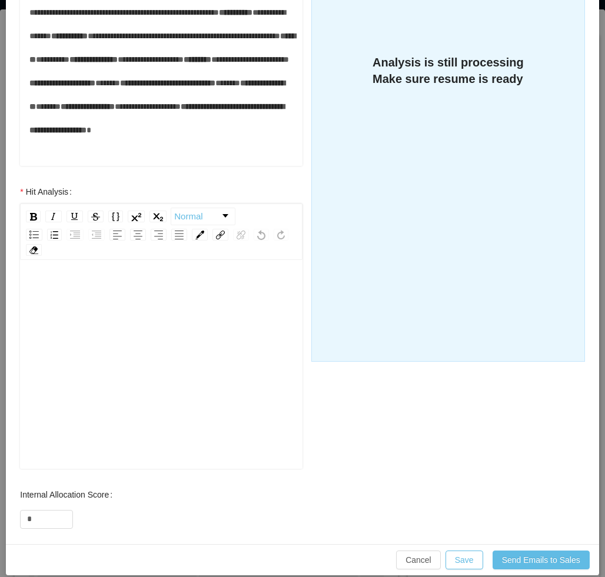
click at [159, 343] on div "rdw-editor" at bounding box center [161, 383] width 264 height 206
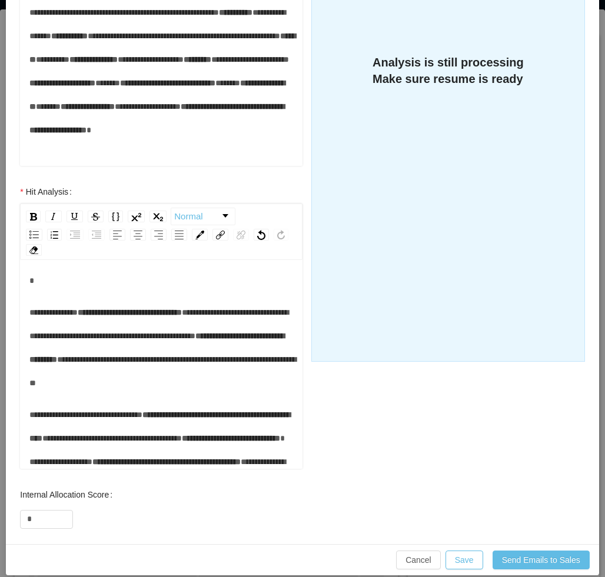
scroll to position [0, 0]
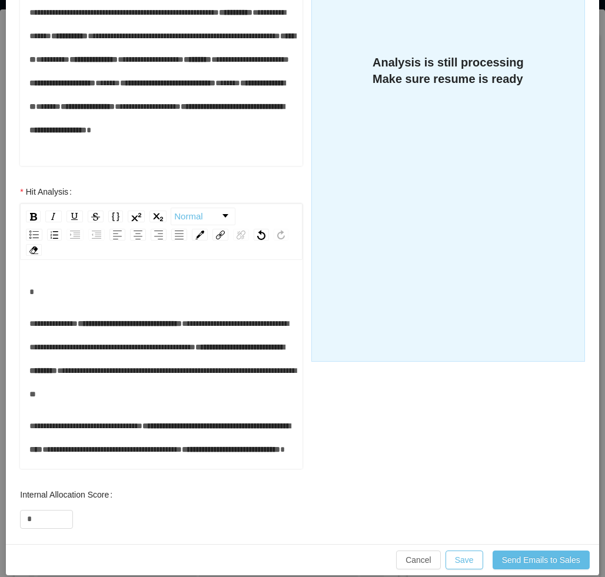
click at [74, 312] on div "**********" at bounding box center [161, 359] width 264 height 94
click at [30, 320] on span "**********" at bounding box center [53, 324] width 48 height 8
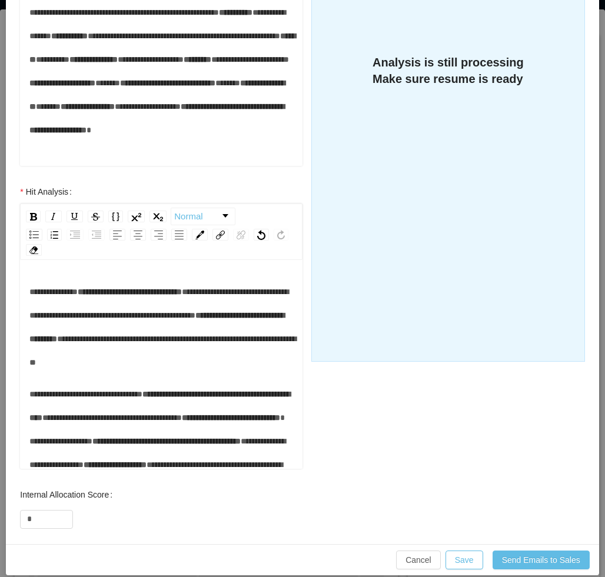
click at [135, 358] on div "**********" at bounding box center [161, 327] width 264 height 94
click at [85, 360] on div "**********" at bounding box center [161, 327] width 264 height 94
click at [125, 366] on div "**********" at bounding box center [161, 327] width 264 height 94
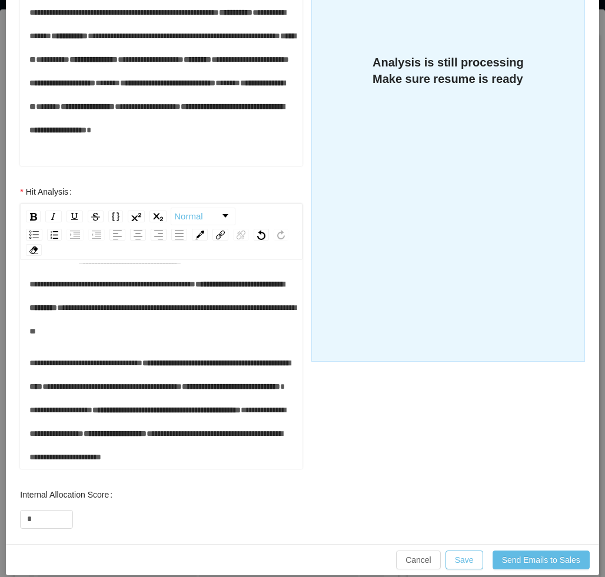
scroll to position [102, 0]
click at [211, 354] on div "**********" at bounding box center [161, 410] width 264 height 118
click at [130, 436] on div "**********" at bounding box center [161, 410] width 264 height 118
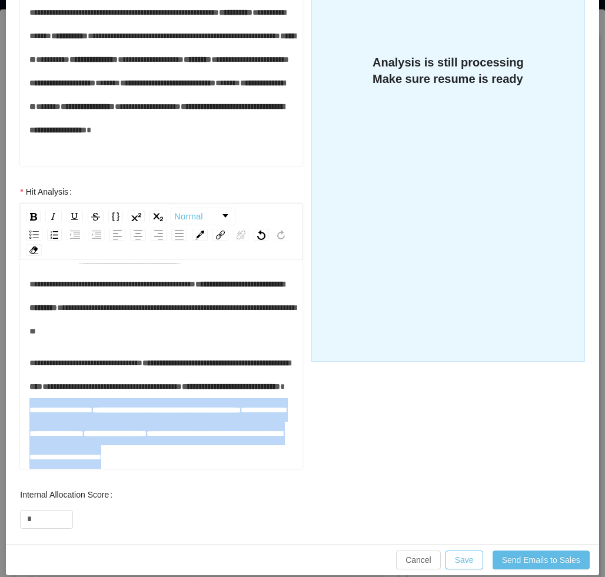
drag, startPoint x: 143, startPoint y: 437, endPoint x: 19, endPoint y: 379, distance: 137.2
click at [19, 379] on div "**********" at bounding box center [161, 331] width 306 height 303
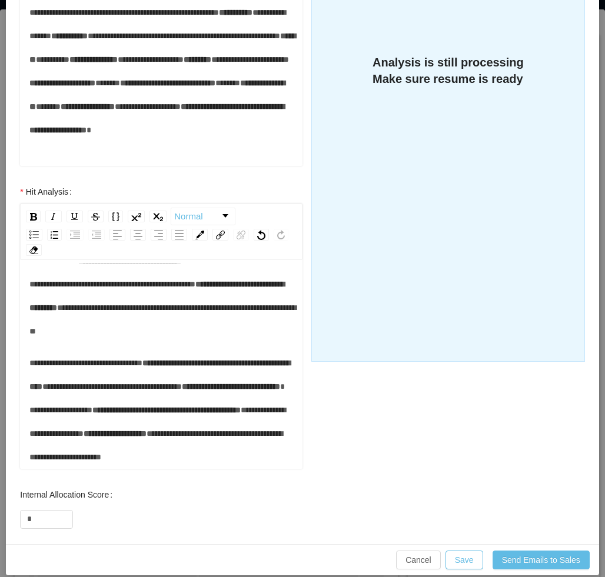
scroll to position [31, 0]
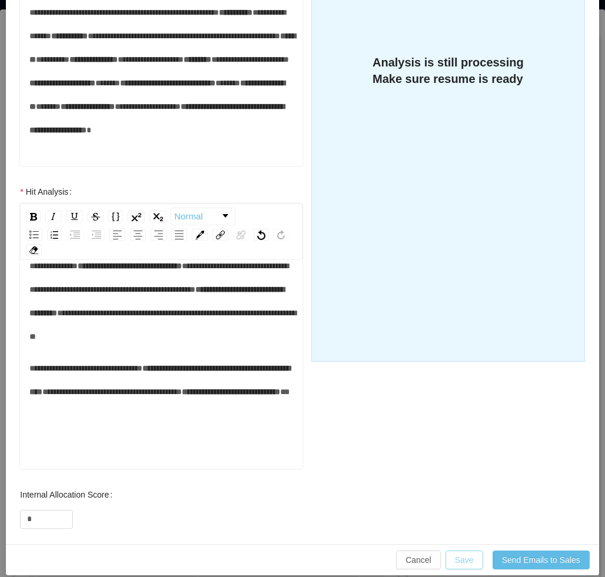
click at [457, 551] on button "Save" at bounding box center [465, 560] width 38 height 19
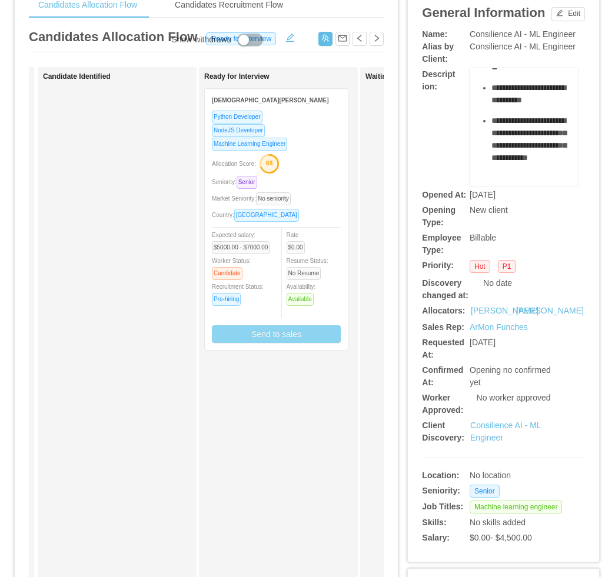
scroll to position [59, 0]
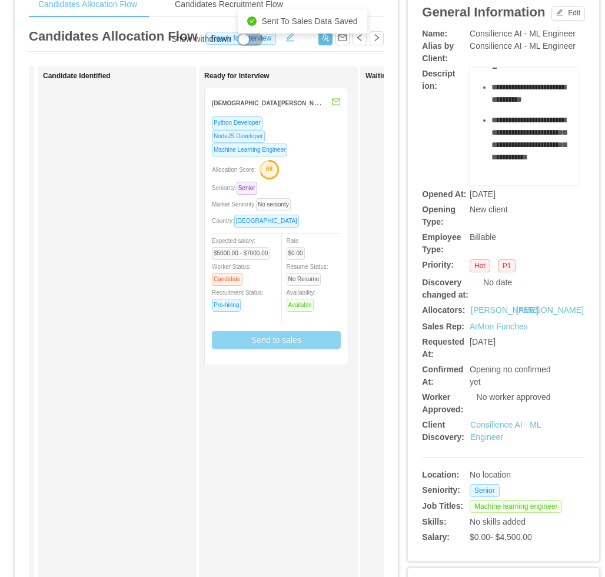
click at [291, 333] on button "Send to sales" at bounding box center [276, 340] width 129 height 18
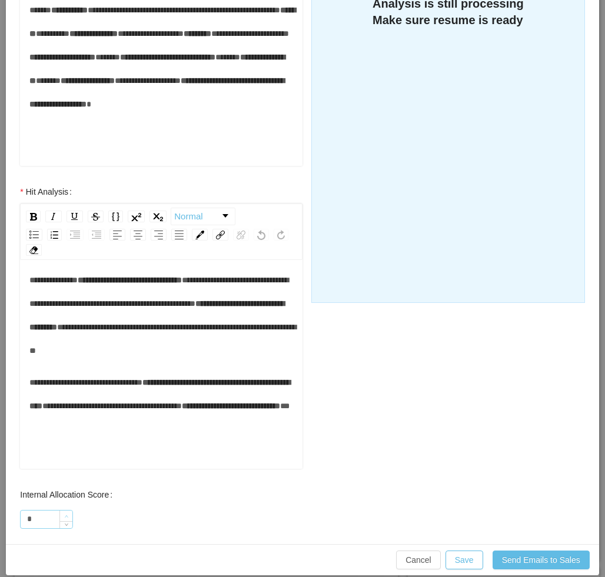
scroll to position [31, 0]
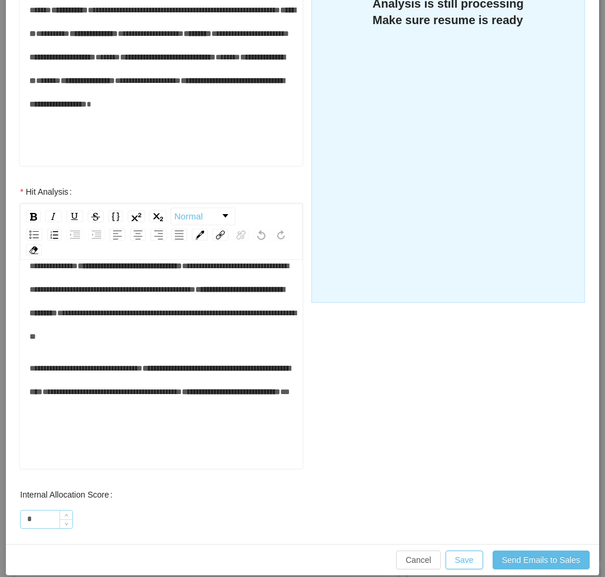
click at [48, 513] on input "*" at bounding box center [47, 520] width 52 height 18
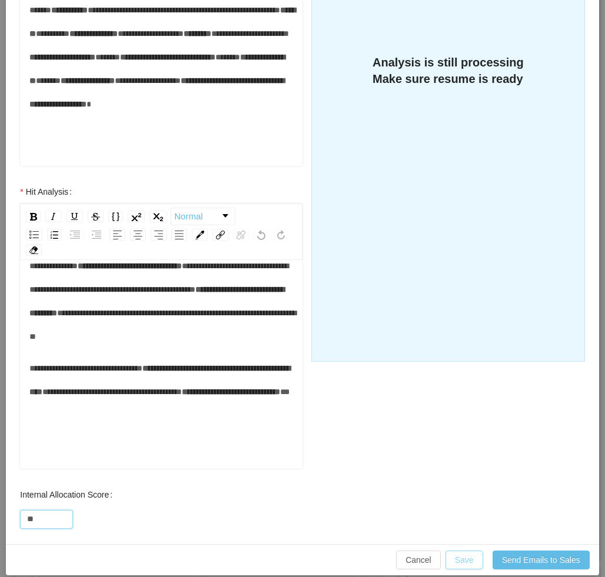
type input "**"
click at [457, 551] on button "Save" at bounding box center [465, 560] width 38 height 19
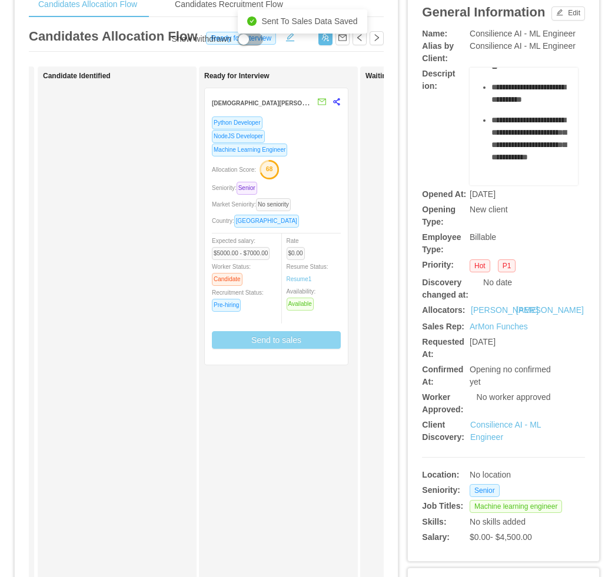
click at [334, 180] on div "Python Developer NodeJS Developer Machine Learning Engineer Allocation Score: 6…" at bounding box center [276, 237] width 129 height 242
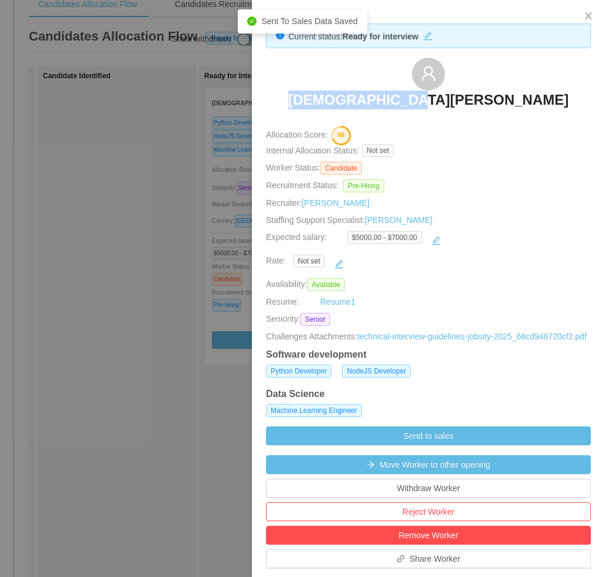
drag, startPoint x: 337, startPoint y: 108, endPoint x: 503, endPoint y: 117, distance: 166.8
click at [503, 117] on div "[DEMOGRAPHIC_DATA][PERSON_NAME]" at bounding box center [428, 87] width 325 height 59
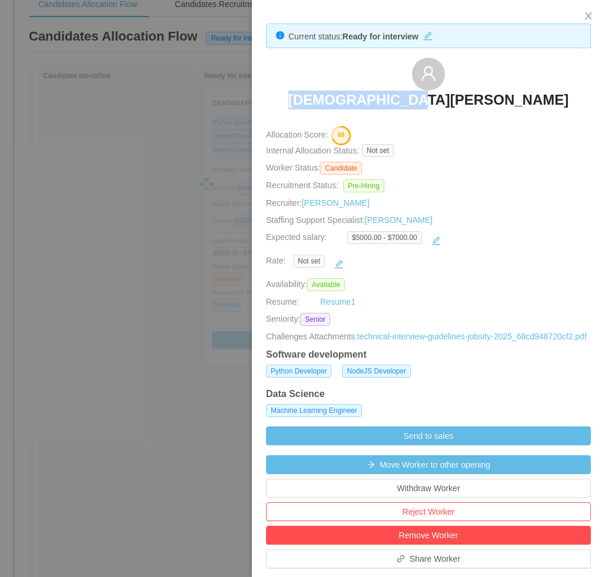
copy h3 "[DEMOGRAPHIC_DATA][PERSON_NAME]"
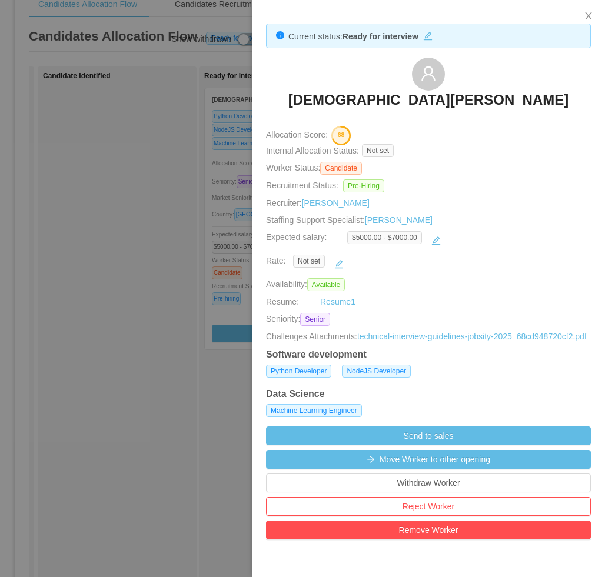
click at [154, 408] on div at bounding box center [302, 288] width 605 height 577
click at [154, 409] on div "Candidate Identified" at bounding box center [125, 361] width 165 height 578
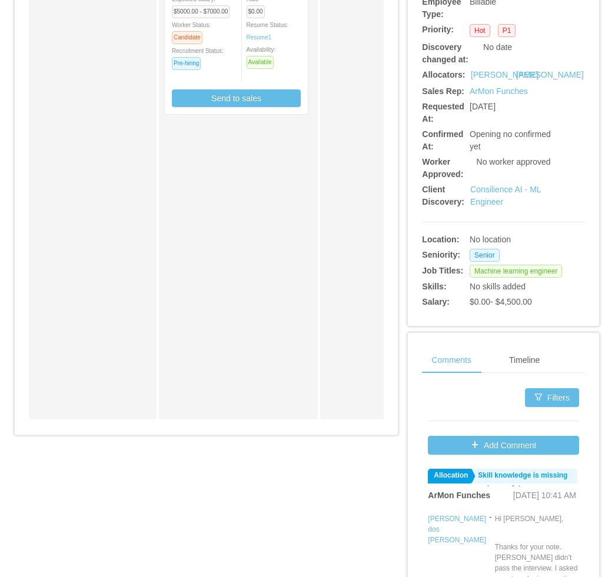
scroll to position [0, 0]
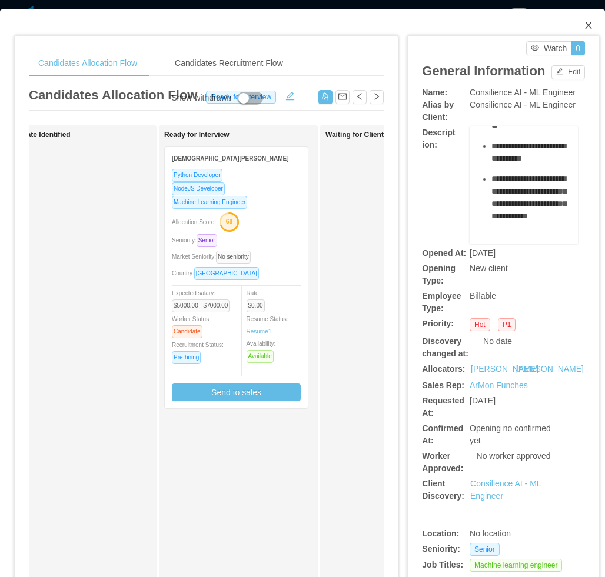
click at [573, 26] on span "Close" at bounding box center [588, 25] width 33 height 33
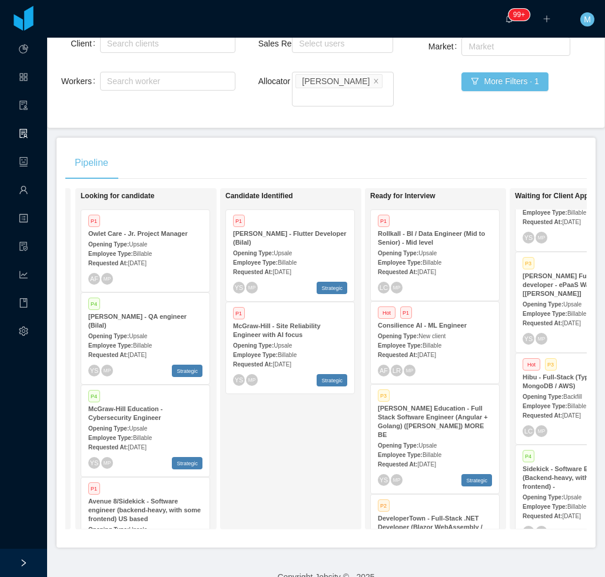
click at [288, 448] on div "Candidate Identified P1 McGraw-Hill - Flutter Developer (Bilal) Opening Type: U…" at bounding box center [307, 359] width 165 height 331
click at [272, 455] on div "Candidate Identified P1 McGraw-Hill - Flutter Developer (Bilal) Opening Type: U…" at bounding box center [307, 359] width 165 height 331
click at [247, 444] on div "Candidate Identified P1 McGraw-Hill - Flutter Developer (Bilal) Opening Type: U…" at bounding box center [307, 359] width 165 height 331
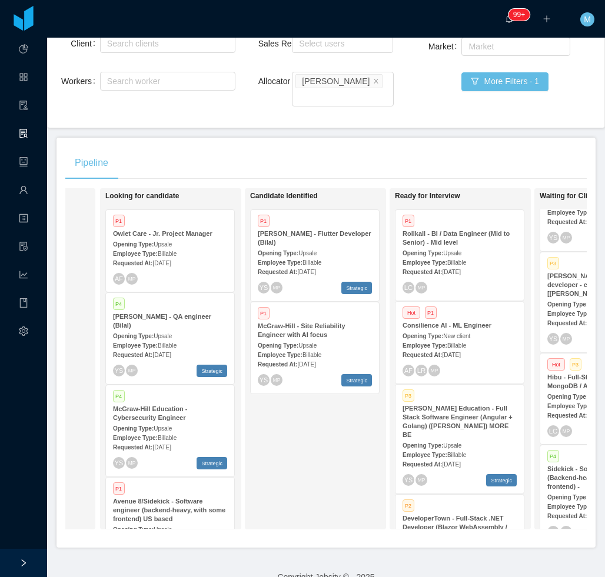
scroll to position [0, 142]
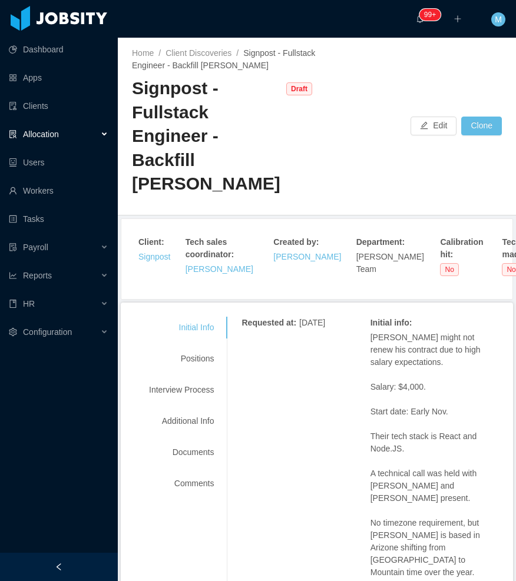
click at [57, 565] on icon "icon: left" at bounding box center [59, 567] width 8 height 8
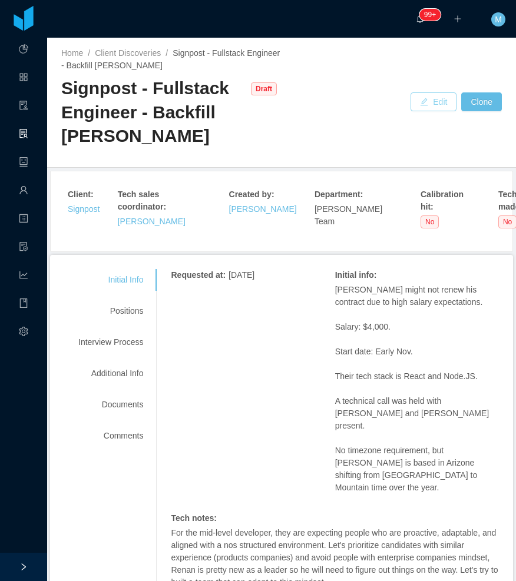
click at [426, 102] on button "Edit" at bounding box center [433, 101] width 46 height 19
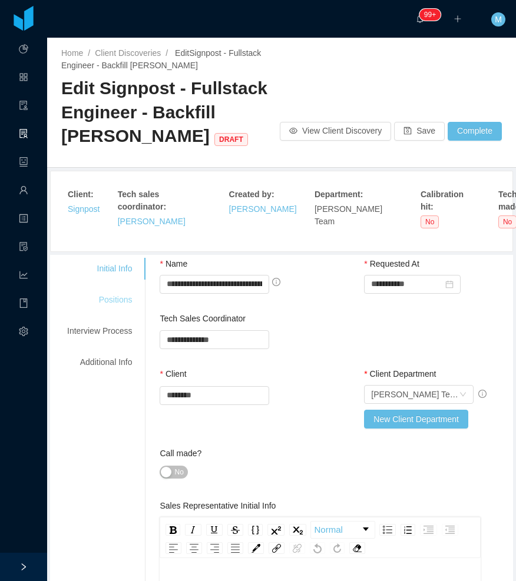
click at [112, 289] on div "Positions" at bounding box center [99, 300] width 93 height 22
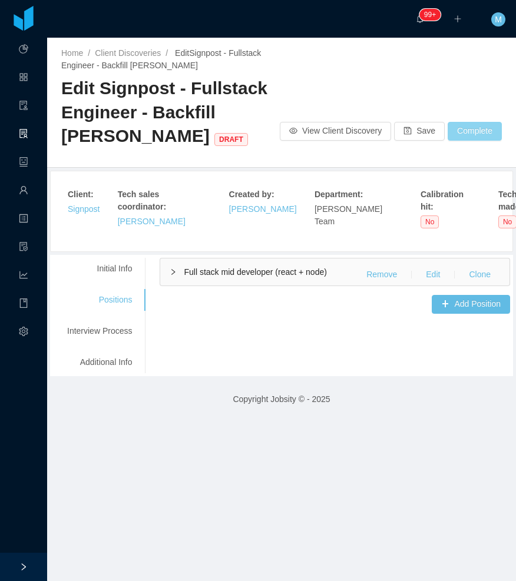
click at [474, 125] on button "Complete" at bounding box center [474, 131] width 54 height 19
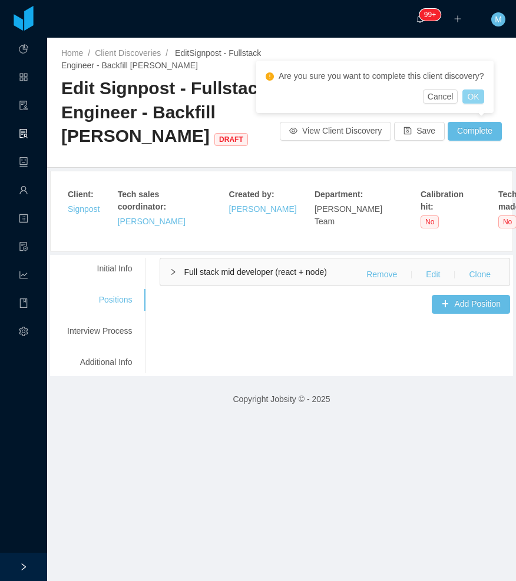
click at [481, 97] on button "OK" at bounding box center [472, 96] width 21 height 14
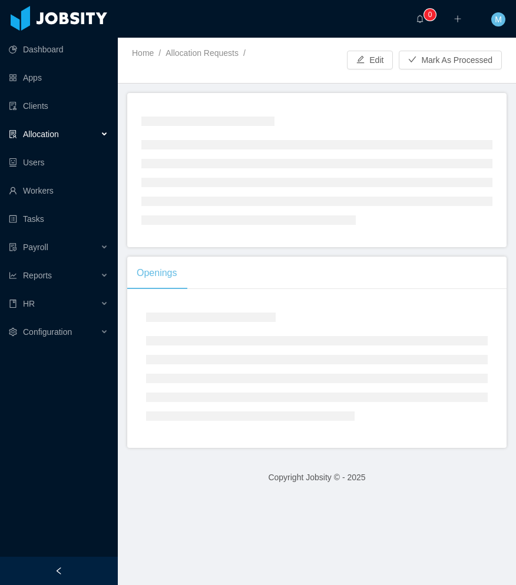
drag, startPoint x: 0, startPoint y: 0, endPoint x: 97, endPoint y: 573, distance: 580.8
click at [95, 574] on div at bounding box center [59, 571] width 118 height 28
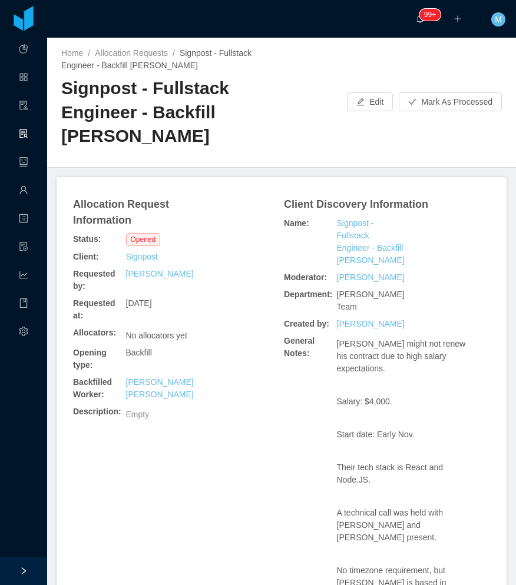
drag, startPoint x: 63, startPoint y: 91, endPoint x: 136, endPoint y: 146, distance: 91.6
click at [136, 146] on h2 "Signpost - Fullstack Engineer - Backfill [PERSON_NAME]" at bounding box center [171, 113] width 220 height 72
copy h2 "Signpost - Fullstack Engineer - Backfill [PERSON_NAME]"
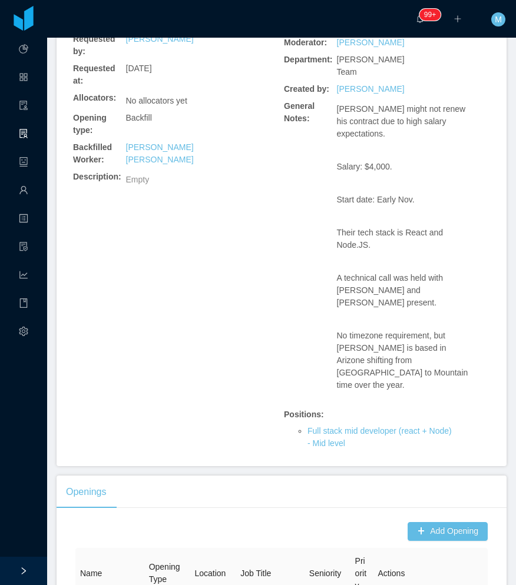
scroll to position [235, 0]
click at [436, 523] on button "Add Opening" at bounding box center [447, 530] width 80 height 19
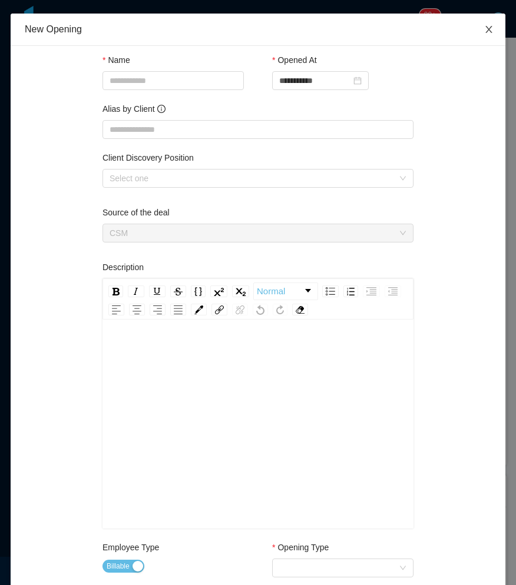
click at [485, 31] on icon "icon: close" at bounding box center [488, 29] width 9 height 9
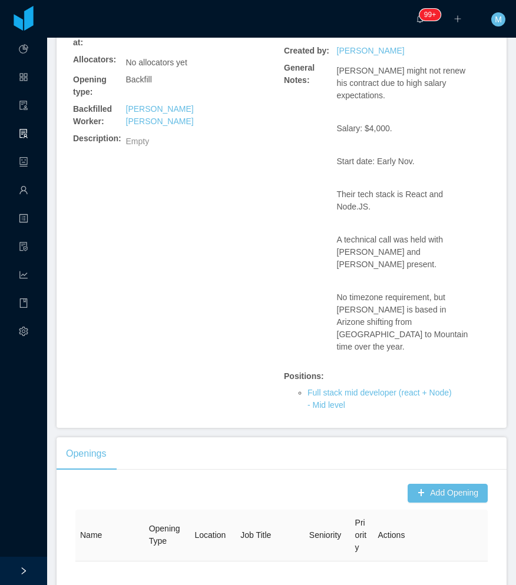
scroll to position [294, 0]
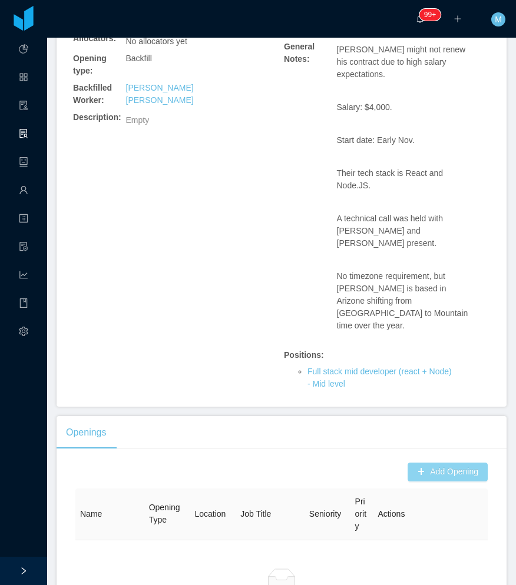
click at [445, 463] on button "Add Opening" at bounding box center [447, 472] width 80 height 19
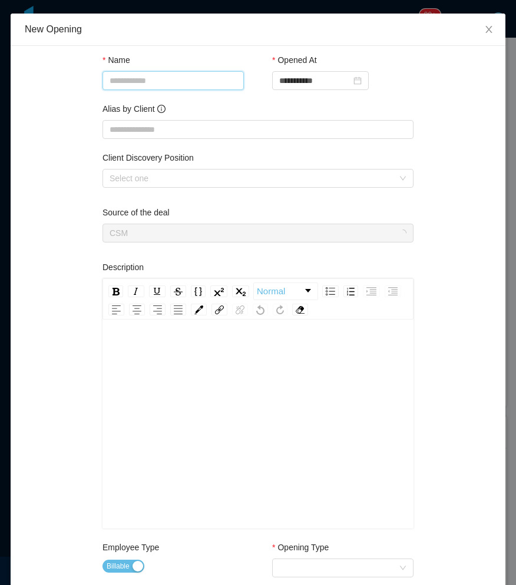
click at [175, 80] on input "Name" at bounding box center [172, 80] width 141 height 19
paste input "**********"
type input "**********"
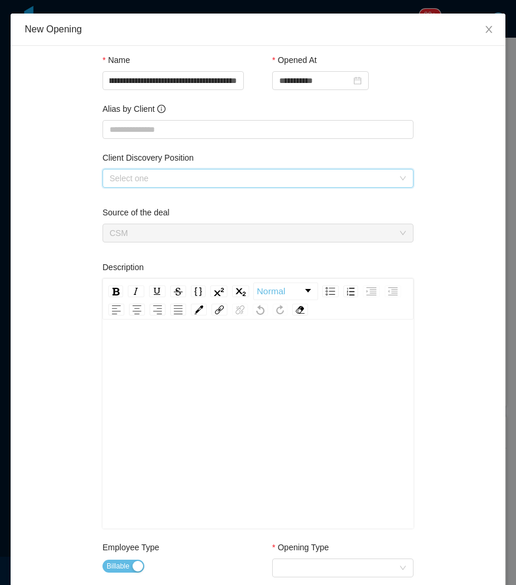
click at [131, 185] on div "Select one" at bounding box center [253, 179] width 289 height 18
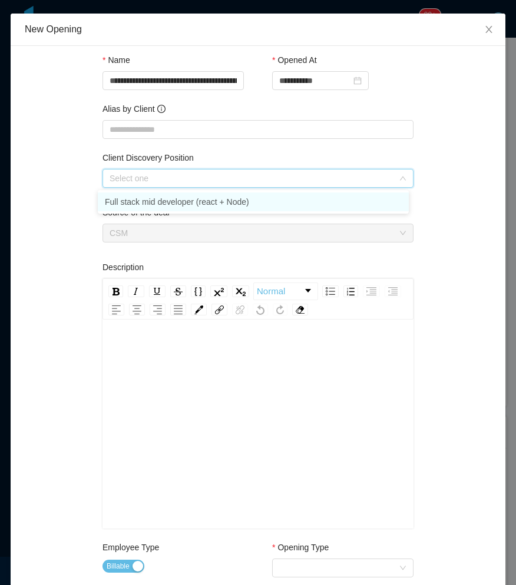
click at [133, 199] on li "Full stack mid developer (react + Node)" at bounding box center [253, 201] width 311 height 19
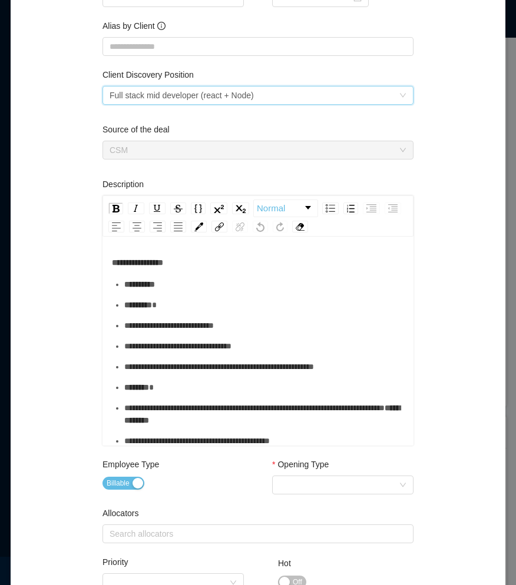
scroll to position [294, 0]
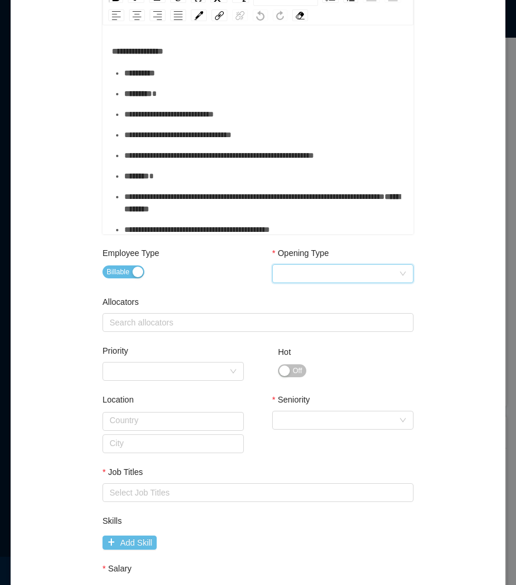
drag, startPoint x: 304, startPoint y: 270, endPoint x: 301, endPoint y: 281, distance: 11.4
click at [304, 271] on div "Select Opening Type" at bounding box center [338, 274] width 119 height 18
drag, startPoint x: 311, startPoint y: 333, endPoint x: 211, endPoint y: 334, distance: 99.5
click at [310, 334] on li "Backfill" at bounding box center [337, 334] width 141 height 19
click at [211, 334] on div "Allocators Search allocators" at bounding box center [257, 316] width 311 height 41
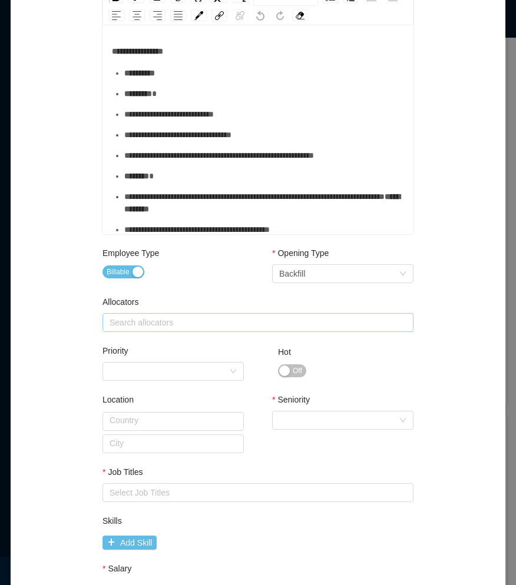
click at [214, 327] on div "Search allocators" at bounding box center [254, 323] width 291 height 12
type input "*"
type input "****"
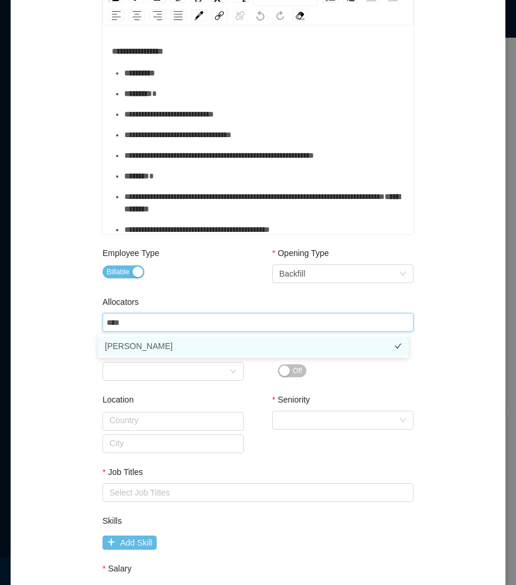
click at [139, 344] on li "Vanessa Romero" at bounding box center [253, 346] width 311 height 19
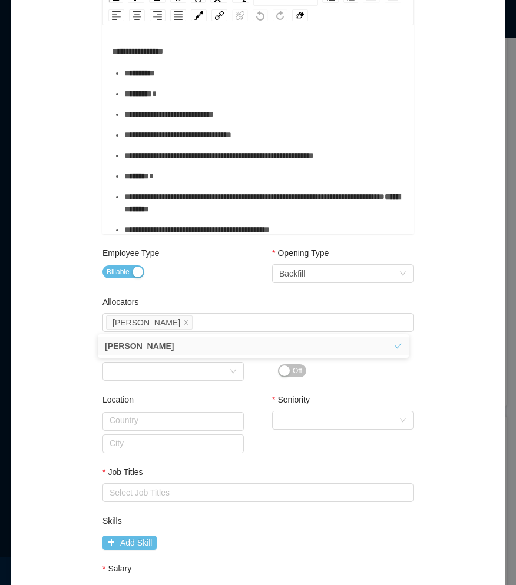
click at [67, 331] on div "**********" at bounding box center [258, 232] width 466 height 932
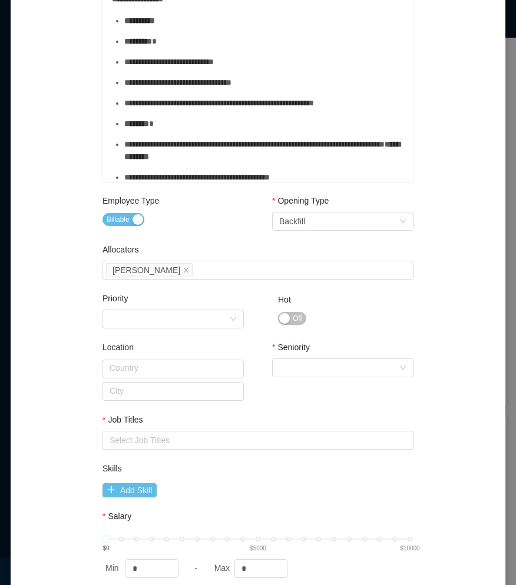
scroll to position [412, 0]
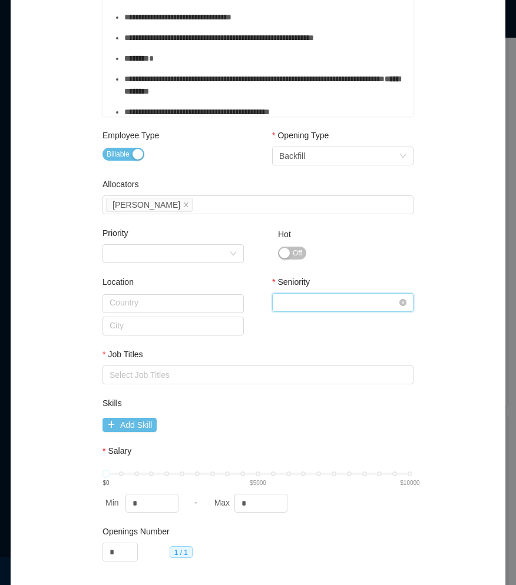
click at [307, 309] on div "Select Seniority" at bounding box center [338, 303] width 119 height 18
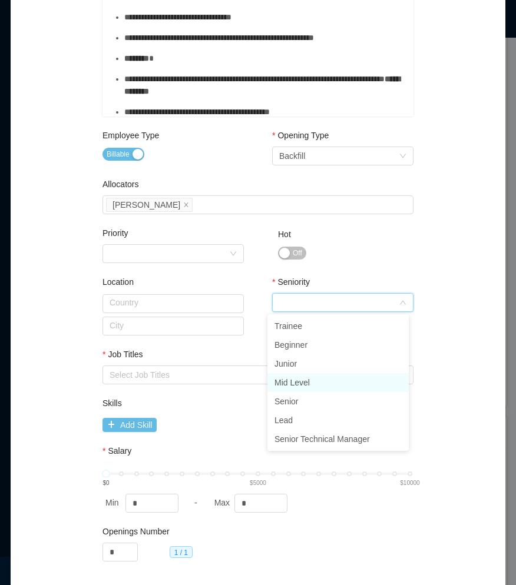
click at [301, 379] on li "Mid Level" at bounding box center [337, 382] width 141 height 19
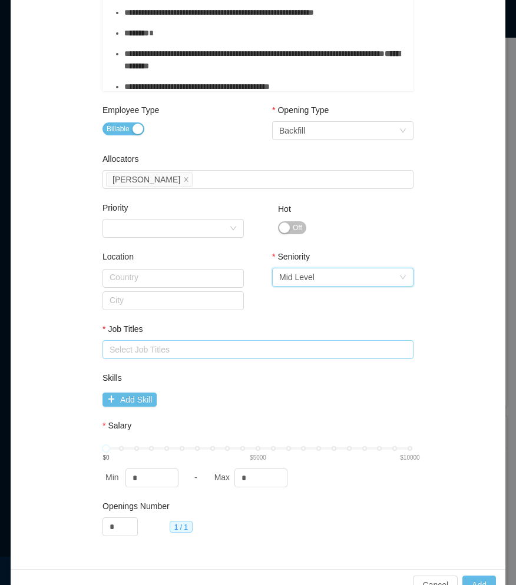
scroll to position [451, 0]
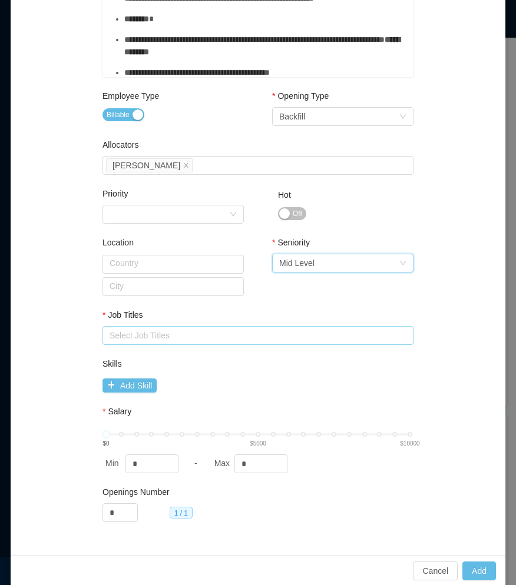
click at [144, 333] on div "Select Job Titles" at bounding box center [254, 336] width 291 height 12
type input "*"
type input "*****"
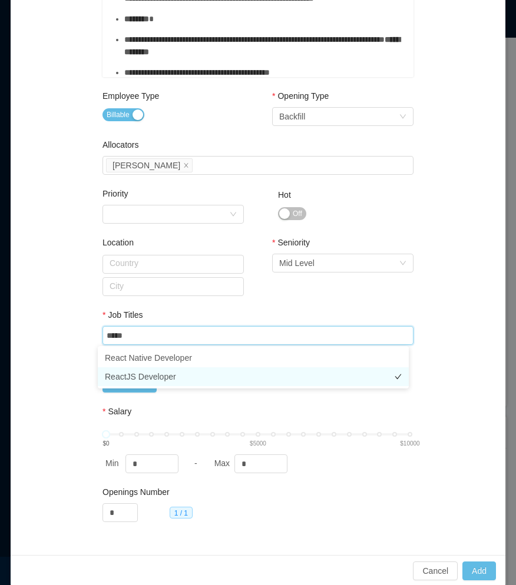
click at [142, 371] on li "ReactJS Developer" at bounding box center [253, 376] width 311 height 19
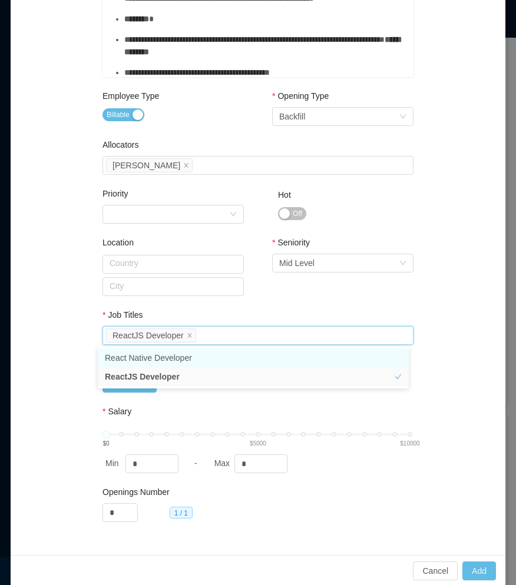
click at [74, 365] on div "**********" at bounding box center [258, 75] width 466 height 932
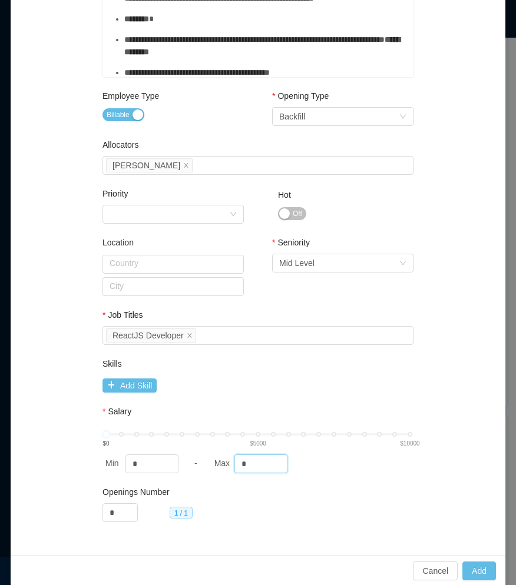
drag, startPoint x: 244, startPoint y: 460, endPoint x: 204, endPoint y: 434, distance: 47.2
click at [195, 461] on div "Min * - Max *" at bounding box center [257, 463] width 311 height 19
type input "****"
click at [433, 484] on div "**********" at bounding box center [258, 75] width 466 height 932
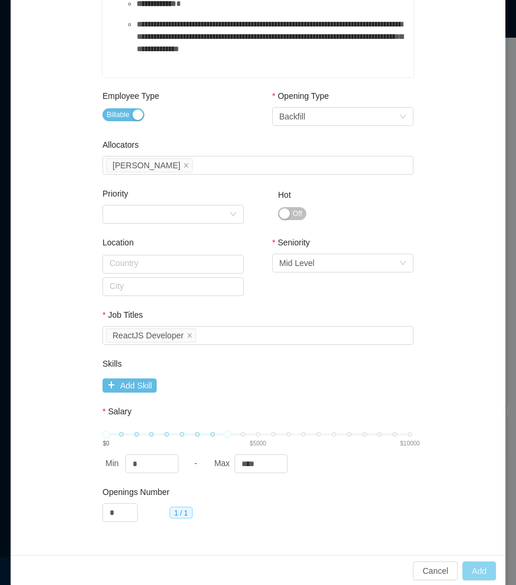
click at [474, 565] on button "Add" at bounding box center [479, 570] width 34 height 19
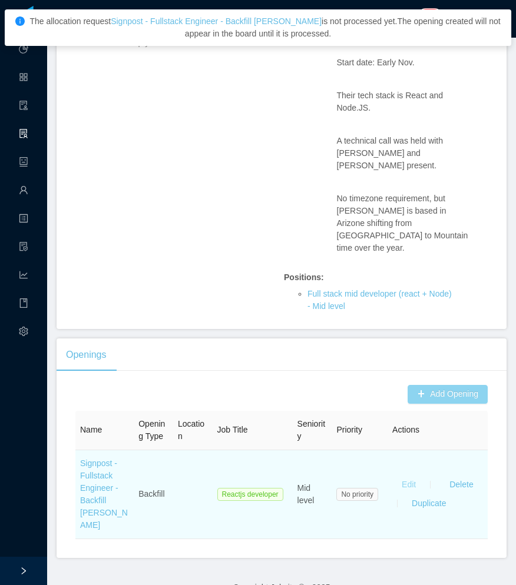
scroll to position [383, 0]
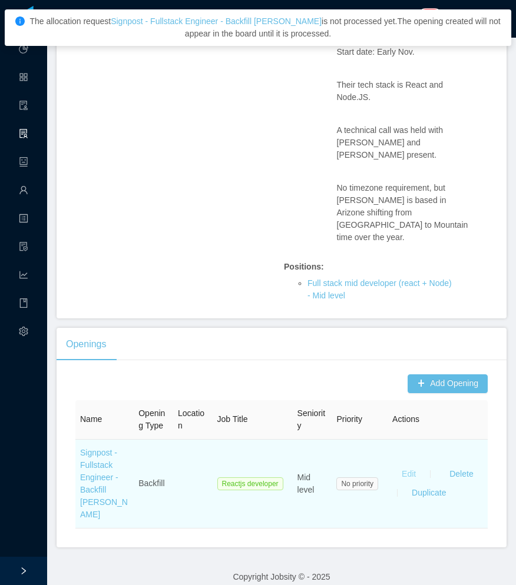
click at [411, 465] on button "Edit" at bounding box center [408, 474] width 33 height 19
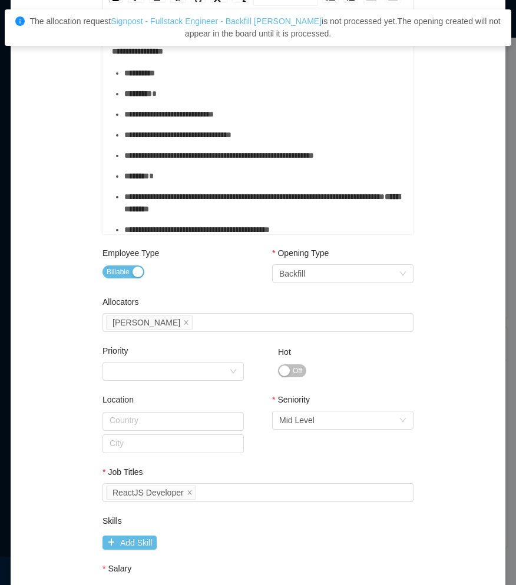
scroll to position [0, 0]
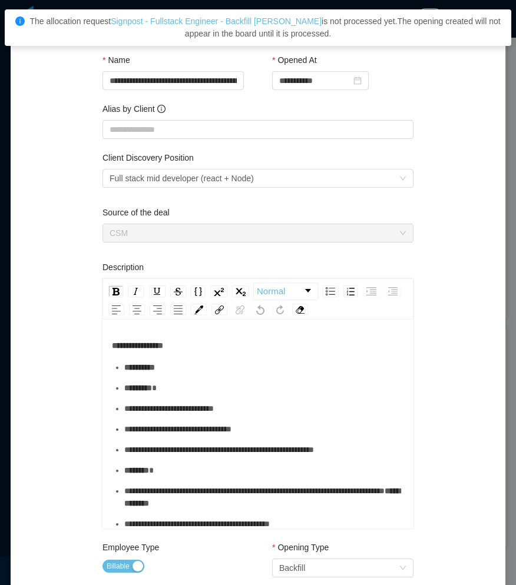
click at [373, 29] on div "The allocation request Signpost - Fullstack Engineer - Backfill Marcos Espinoza…" at bounding box center [257, 27] width 487 height 25
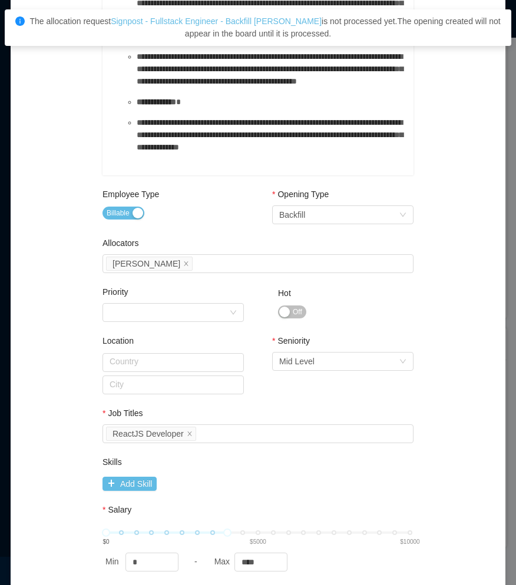
scroll to position [403, 0]
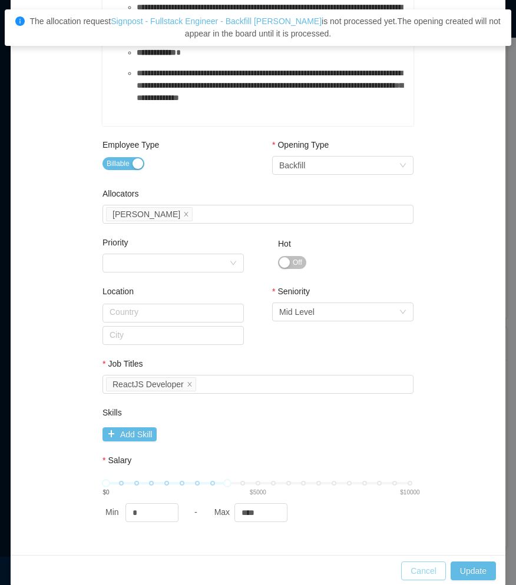
drag, startPoint x: 415, startPoint y: 560, endPoint x: 398, endPoint y: 555, distance: 17.3
click at [413, 561] on button "Cancel" at bounding box center [423, 570] width 45 height 19
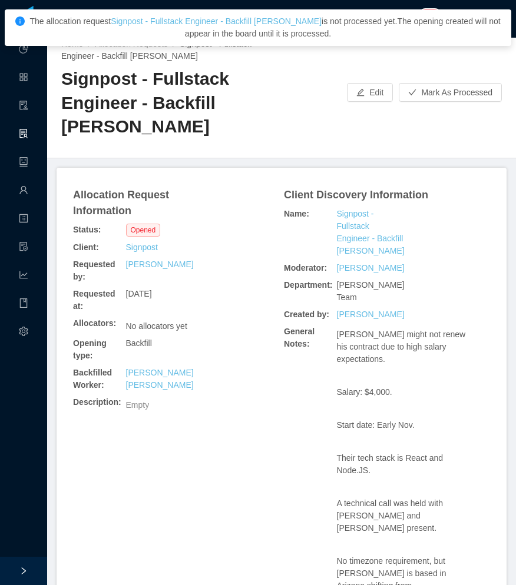
scroll to position [0, 0]
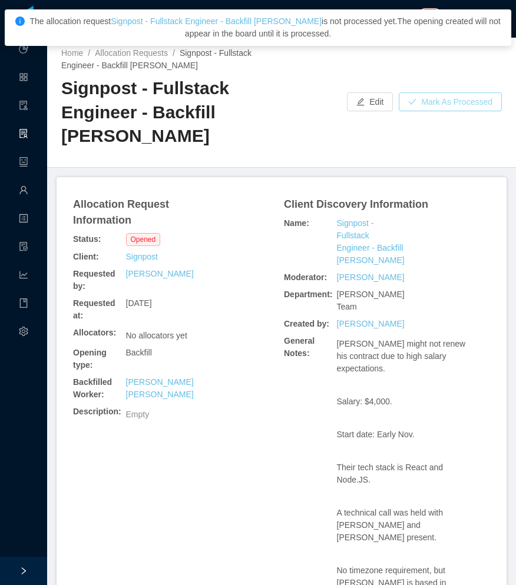
click at [441, 101] on button "Mark As Processed" at bounding box center [449, 101] width 103 height 19
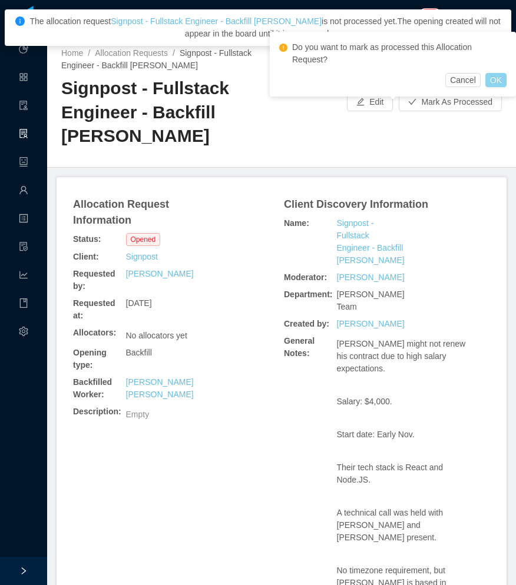
click at [493, 75] on button "OK" at bounding box center [495, 80] width 21 height 14
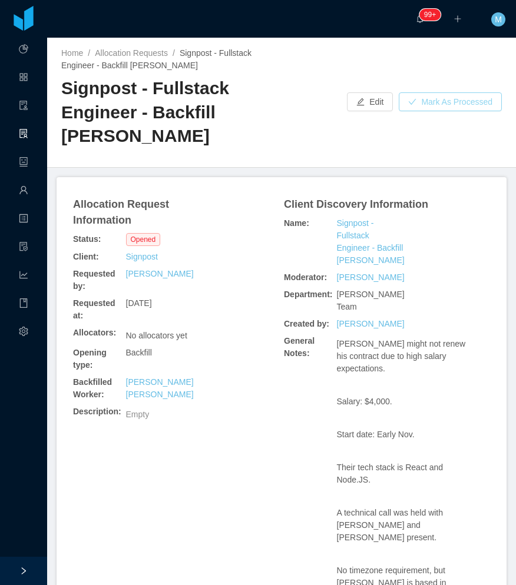
click at [442, 103] on button "Mark As Processed" at bounding box center [449, 101] width 103 height 19
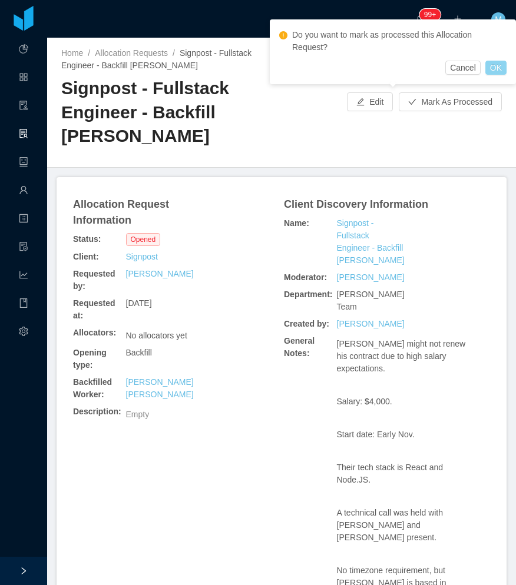
click at [498, 67] on button "OK" at bounding box center [495, 68] width 21 height 14
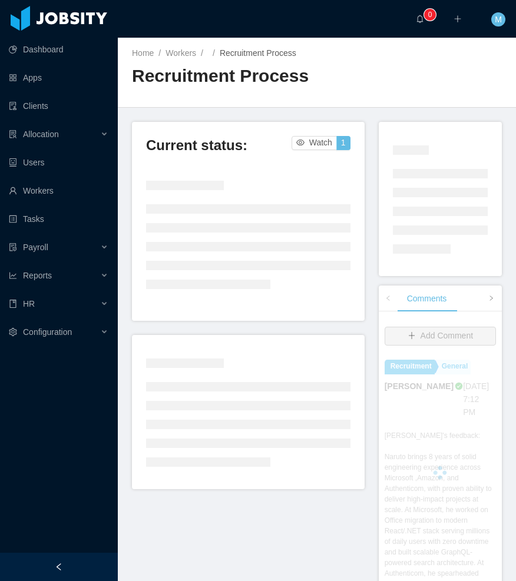
click at [59, 564] on icon "icon: left" at bounding box center [59, 567] width 8 height 8
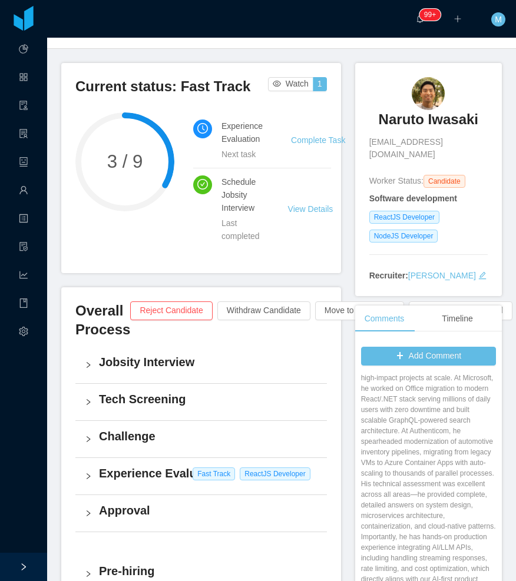
scroll to position [59, 0]
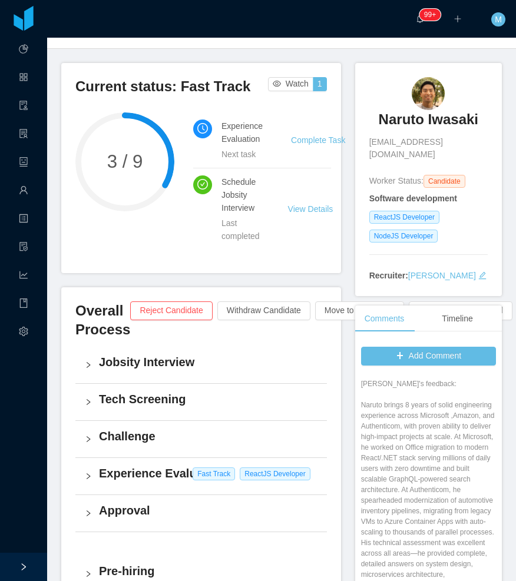
drag, startPoint x: 394, startPoint y: 431, endPoint x: 398, endPoint y: 444, distance: 12.9
click at [394, 432] on p "[PERSON_NAME]'s feedback:" at bounding box center [428, 526] width 135 height 297
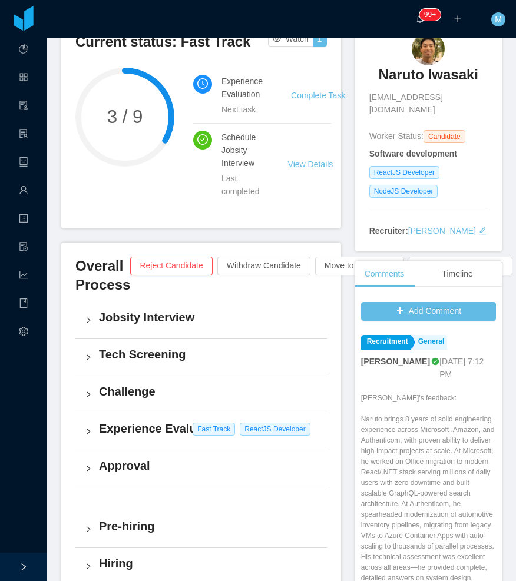
scroll to position [0, 0]
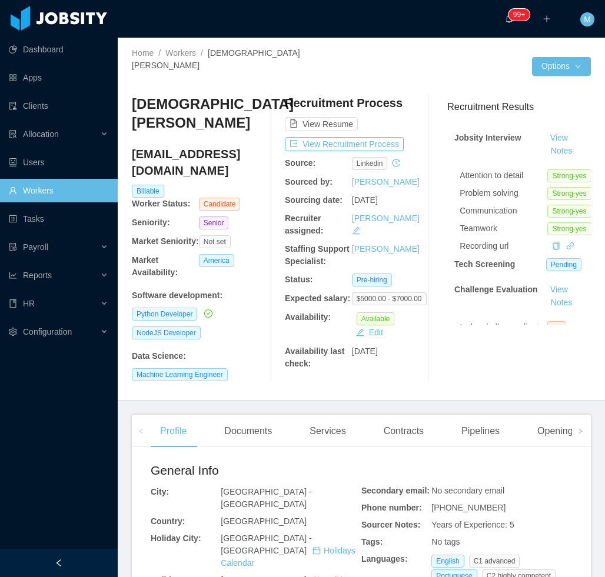
click at [95, 557] on div at bounding box center [59, 563] width 118 height 28
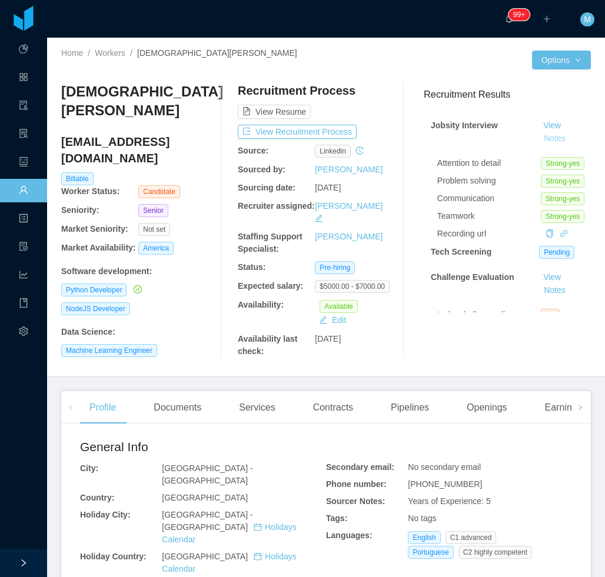
click at [539, 138] on button "Notes" at bounding box center [554, 139] width 31 height 14
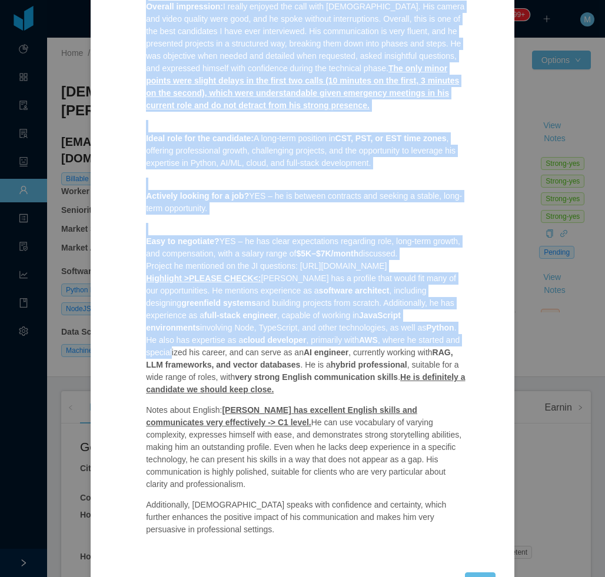
scroll to position [707, 0]
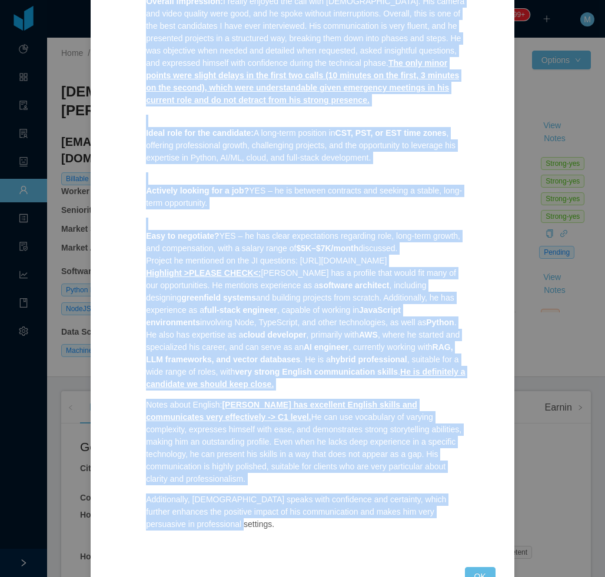
drag, startPoint x: 133, startPoint y: 158, endPoint x: 395, endPoint y: 500, distance: 430.7
copy div "with a strong focus on Python. He demonstrates excellent mastery in this area, …"
click at [473, 567] on button "OK" at bounding box center [480, 576] width 31 height 19
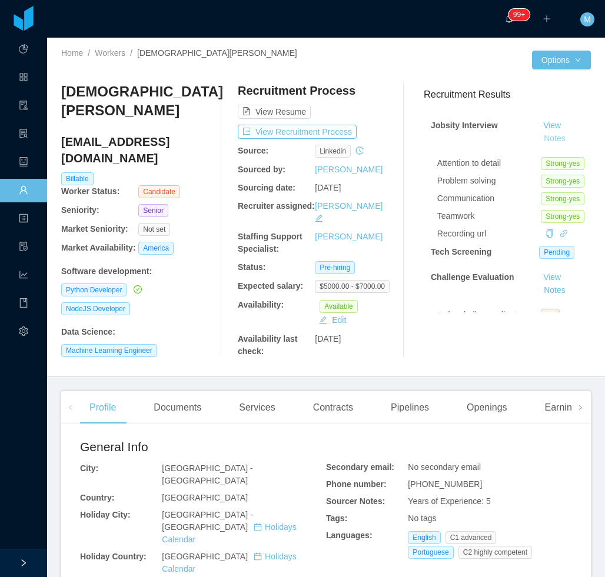
scroll to position [649, 0]
click at [174, 394] on div "Documents" at bounding box center [177, 407] width 67 height 33
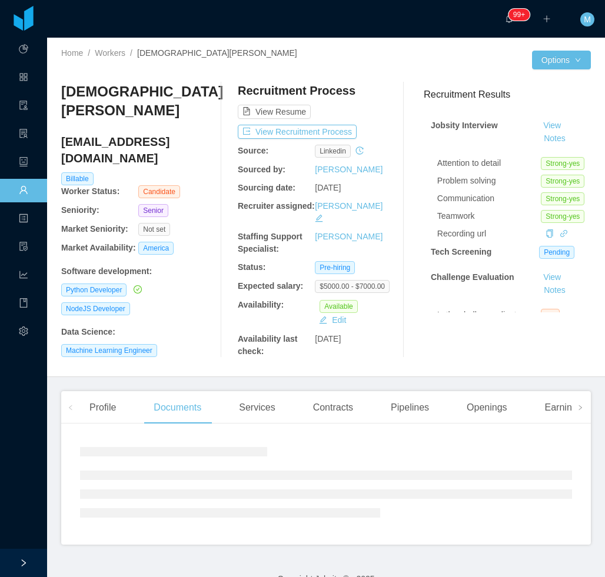
scroll to position [10, 0]
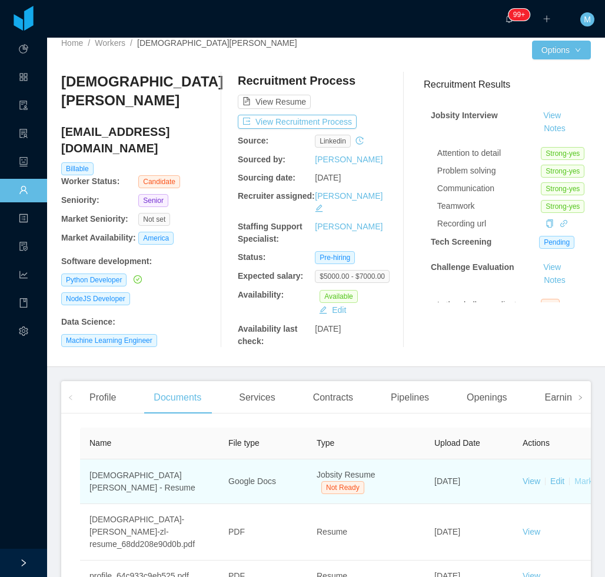
click at [574, 477] on link "Mark as ready" at bounding box center [600, 481] width 52 height 9
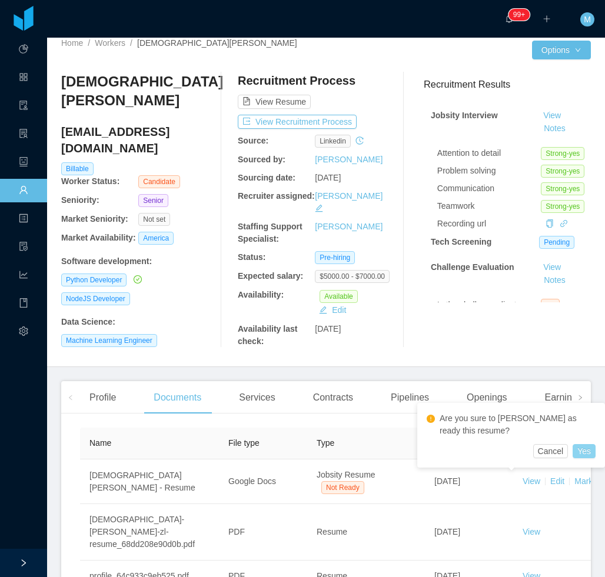
click at [590, 451] on button "Yes" at bounding box center [584, 451] width 23 height 14
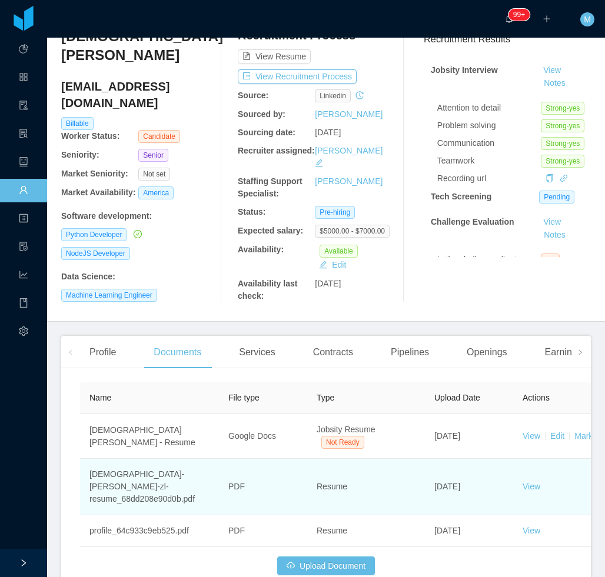
scroll to position [102, 0]
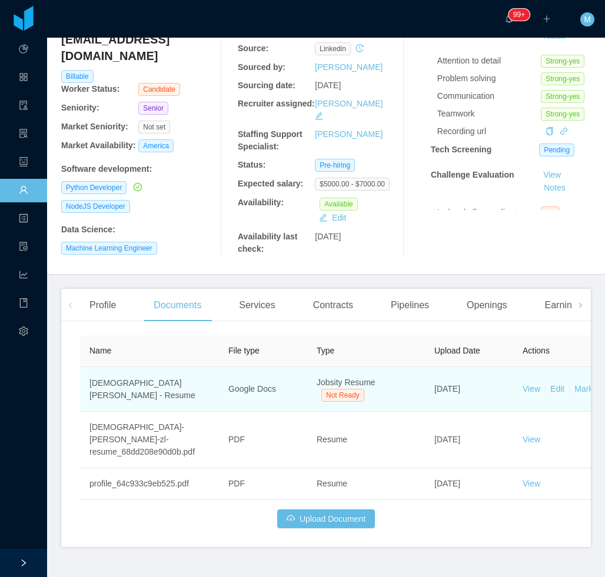
click at [573, 377] on td "View Edit [PERSON_NAME] as ready Delete" at bounding box center [601, 389] width 177 height 45
click at [579, 384] on link "Mark as ready" at bounding box center [600, 388] width 52 height 9
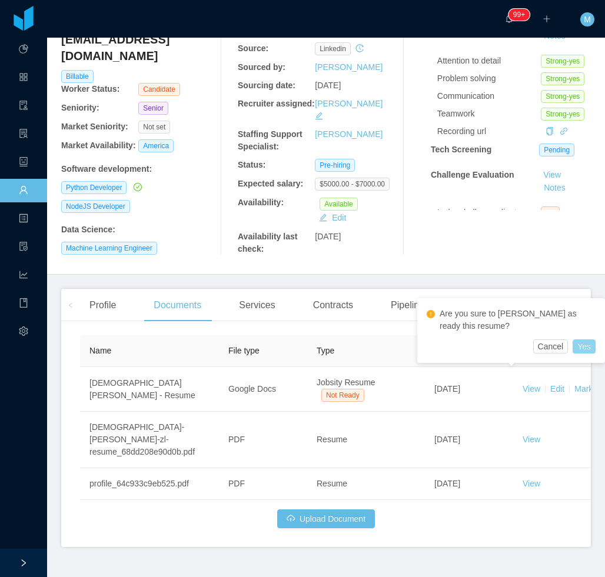
click at [587, 345] on button "Yes" at bounding box center [584, 347] width 23 height 14
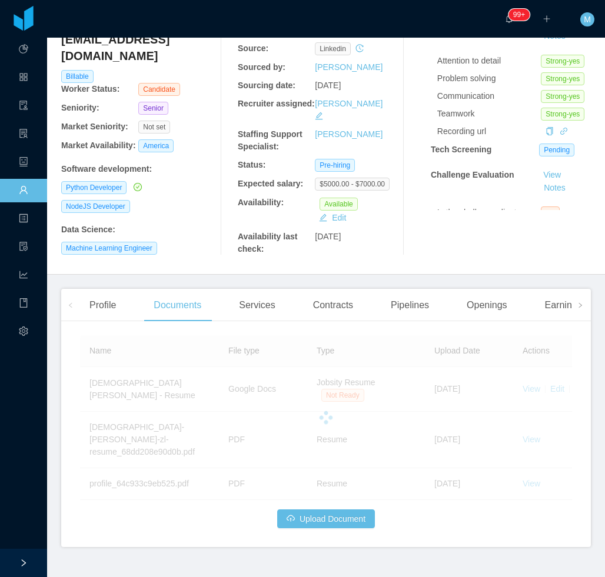
scroll to position [0, 0]
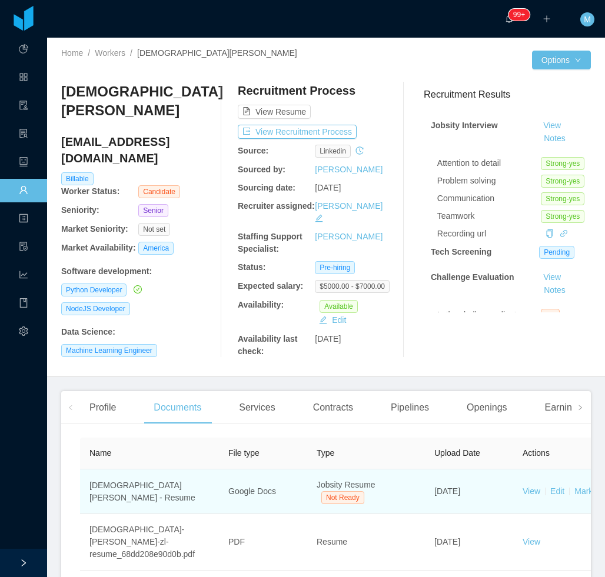
click at [571, 478] on td "View Edit [PERSON_NAME] as ready Delete" at bounding box center [601, 492] width 177 height 45
click at [580, 487] on link "Mark as ready" at bounding box center [600, 491] width 52 height 9
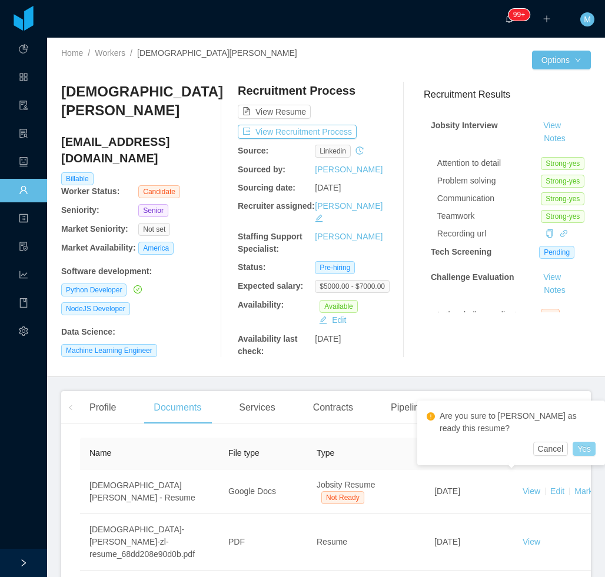
click at [586, 448] on button "Yes" at bounding box center [584, 449] width 23 height 14
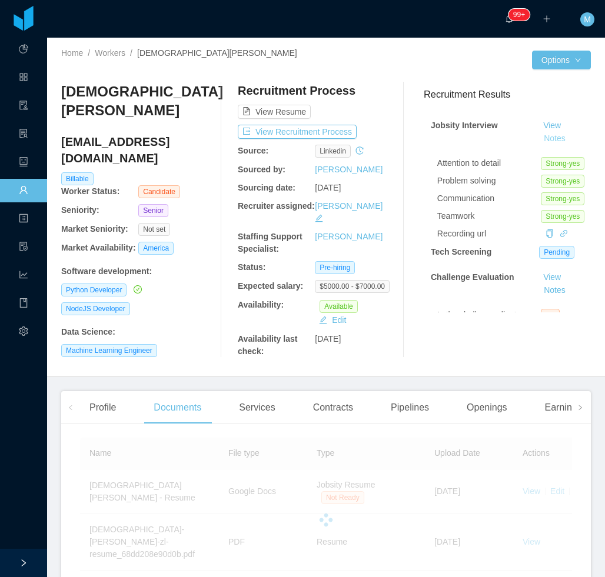
click at [539, 143] on button "Notes" at bounding box center [554, 139] width 31 height 14
